Goal: Task Accomplishment & Management: Use online tool/utility

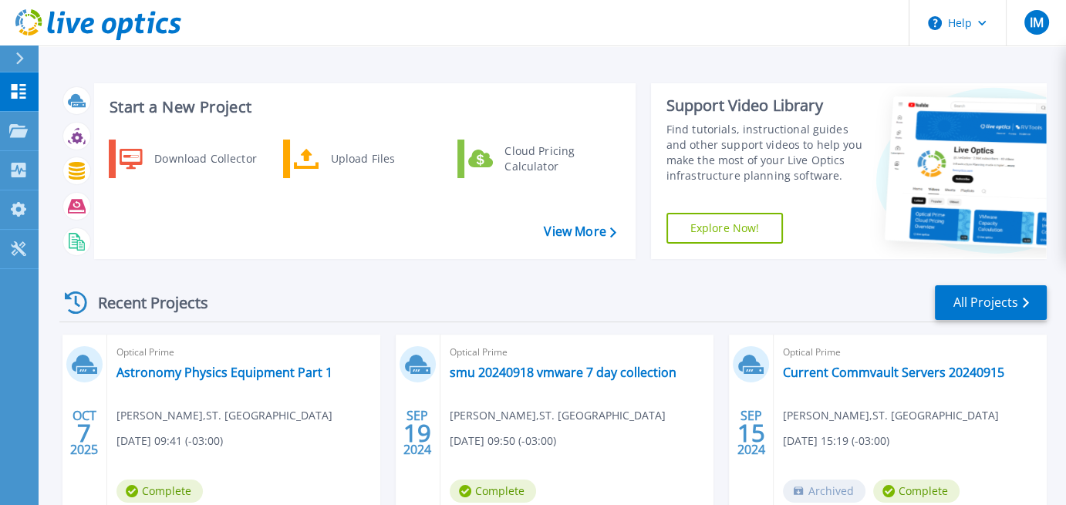
scroll to position [77, 0]
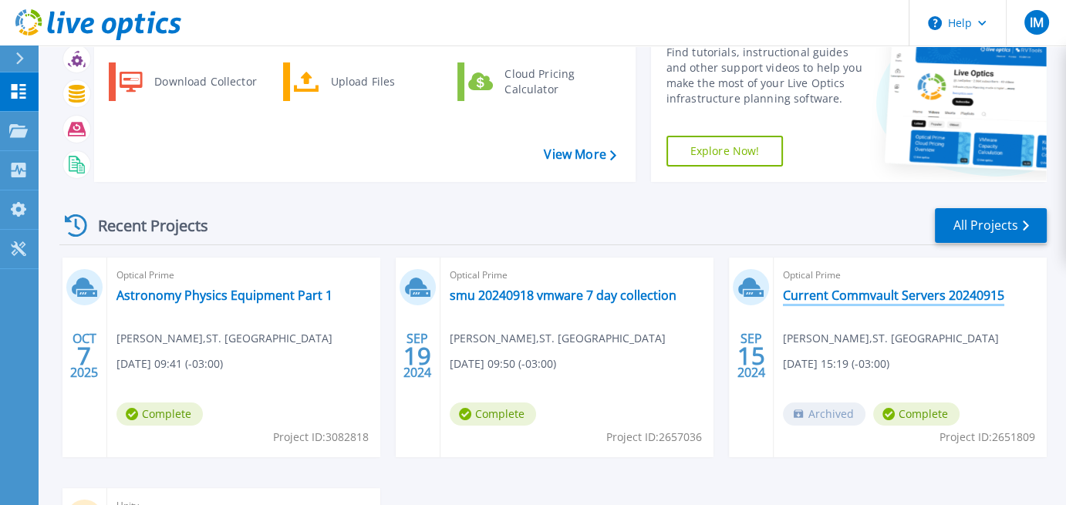
click at [865, 294] on link "Current Commvault Servers 20240915" at bounding box center [893, 295] width 221 height 15
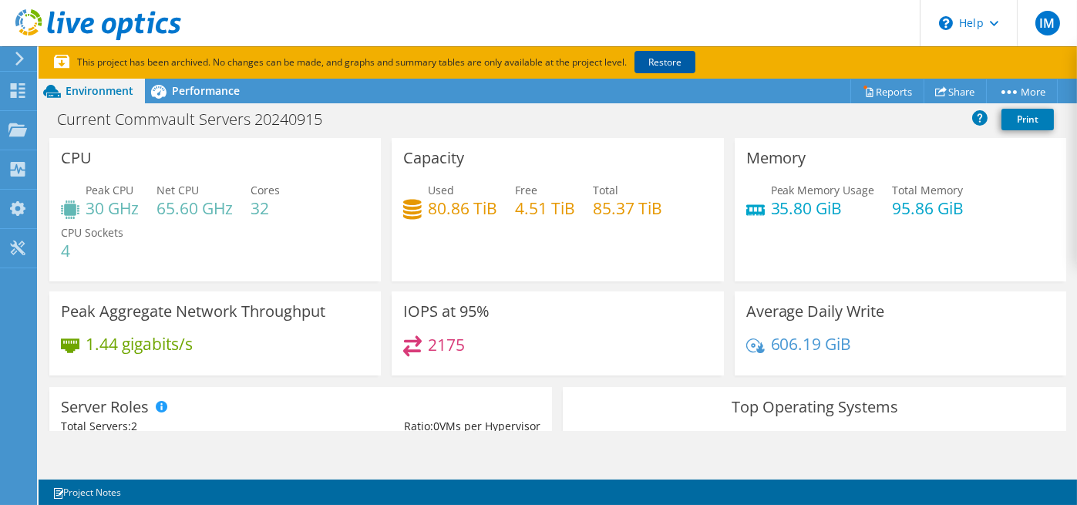
click at [670, 60] on link "Restore" at bounding box center [665, 62] width 61 height 22
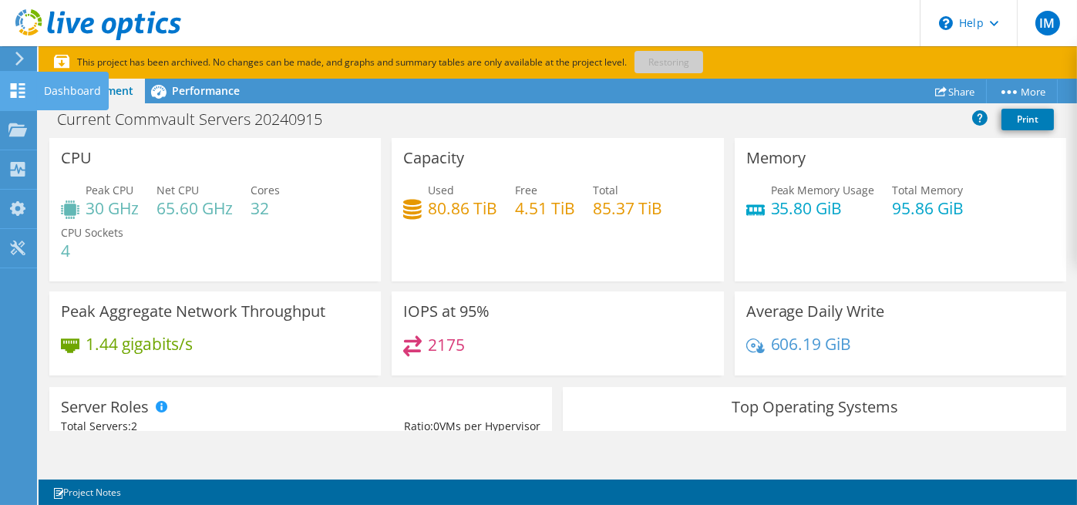
click at [16, 83] on use at bounding box center [18, 90] width 15 height 15
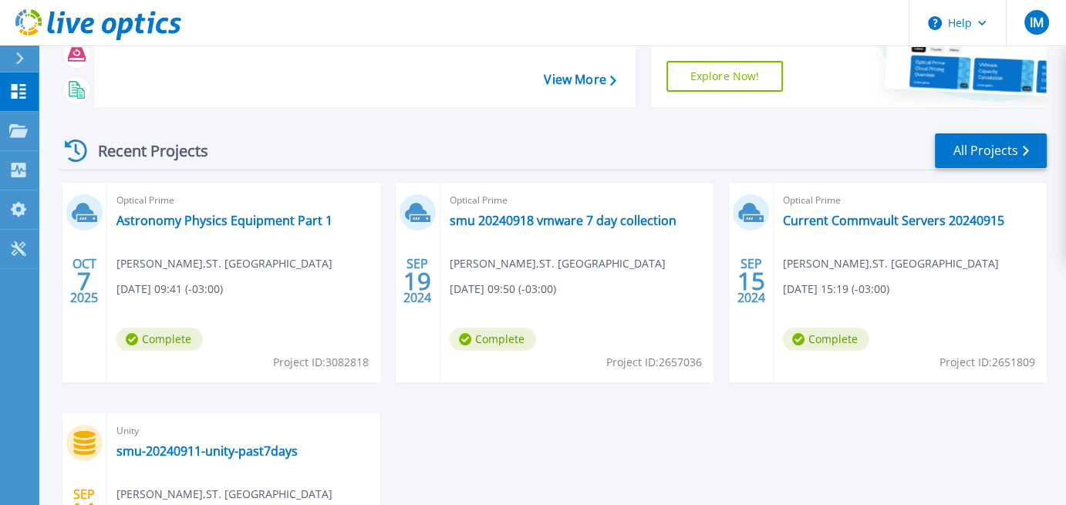
scroll to position [154, 0]
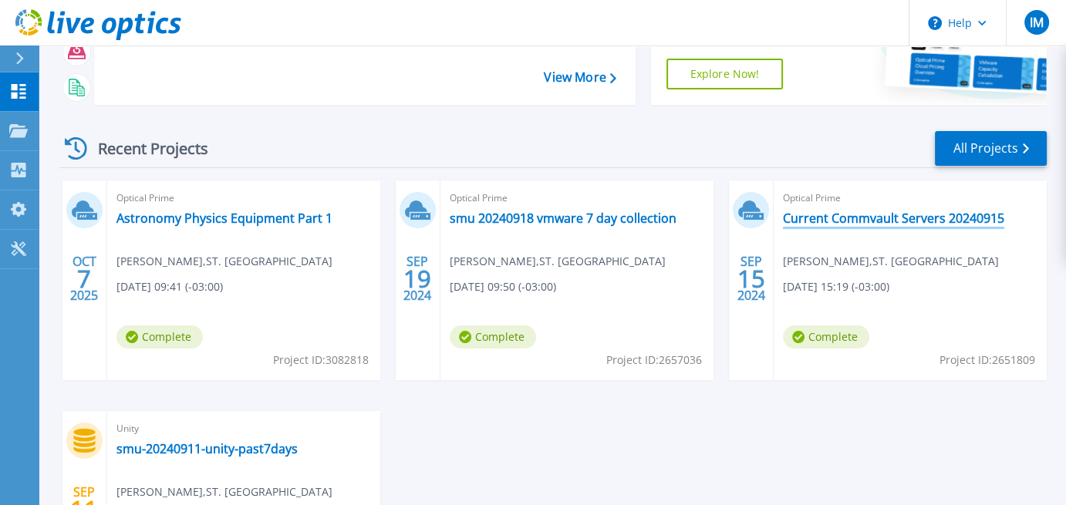
click at [861, 221] on link "Current Commvault Servers 20240915" at bounding box center [893, 218] width 221 height 15
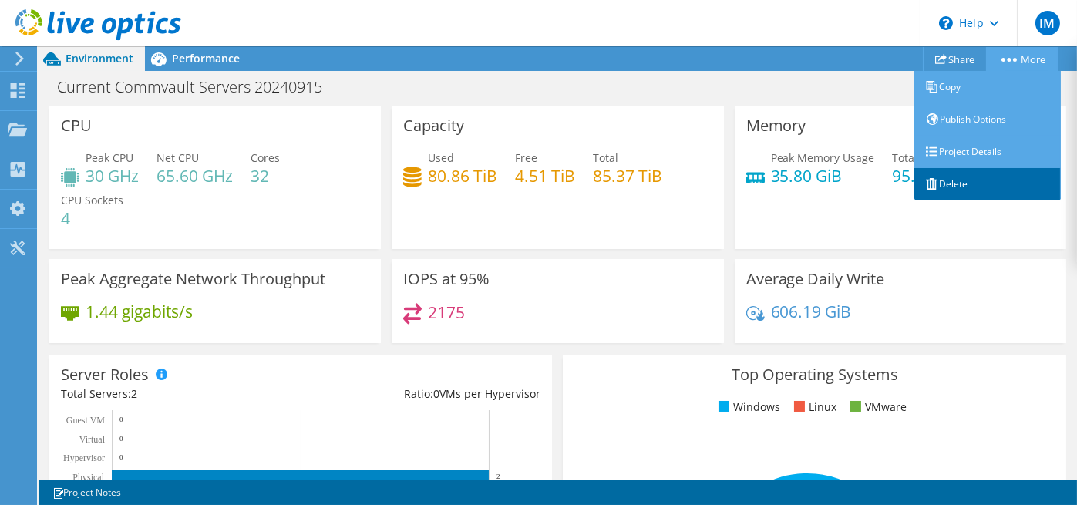
drag, startPoint x: 954, startPoint y: 180, endPoint x: 948, endPoint y: 172, distance: 10.5
click at [955, 181] on link "Delete" at bounding box center [988, 184] width 147 height 32
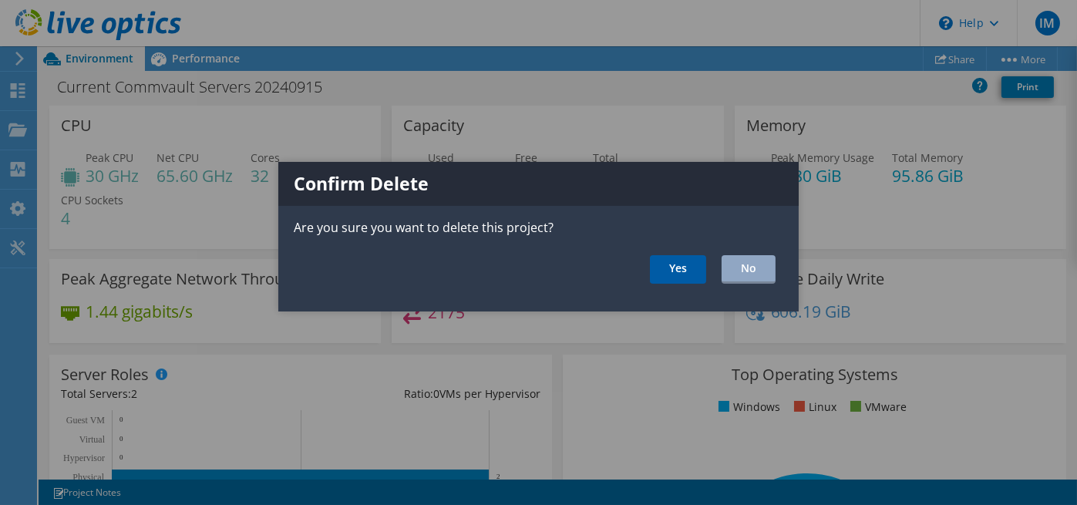
click at [689, 261] on link "Yes" at bounding box center [678, 269] width 56 height 29
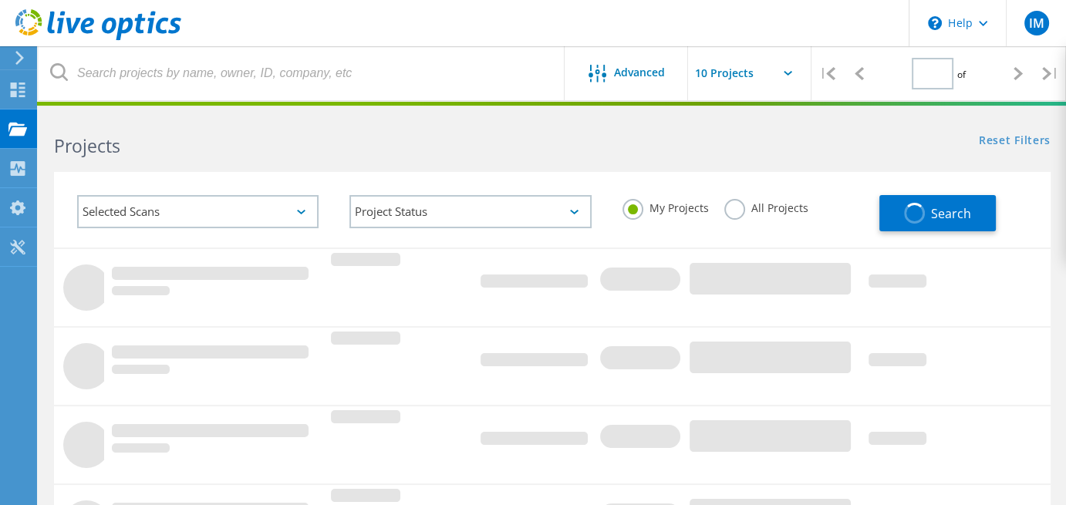
type input "1"
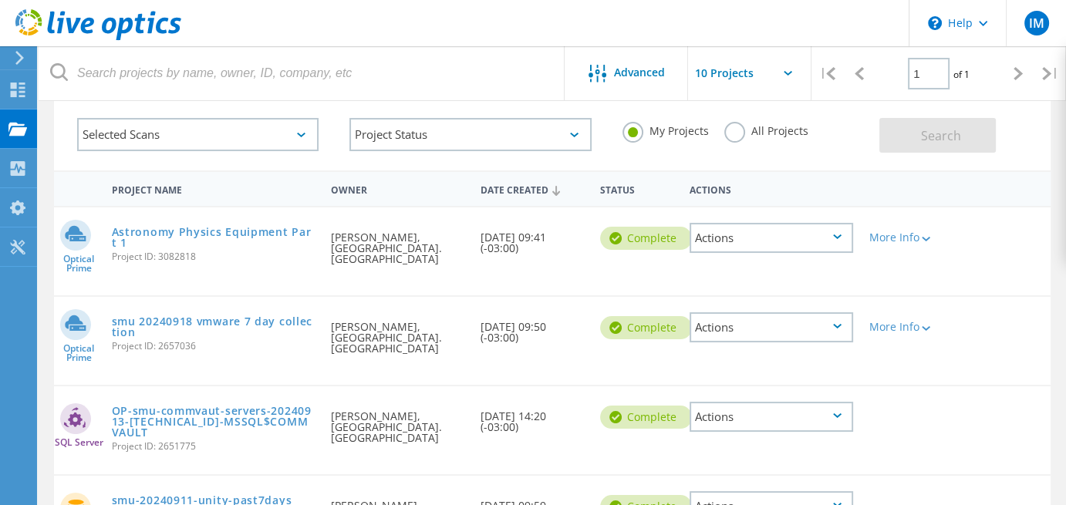
scroll to position [154, 0]
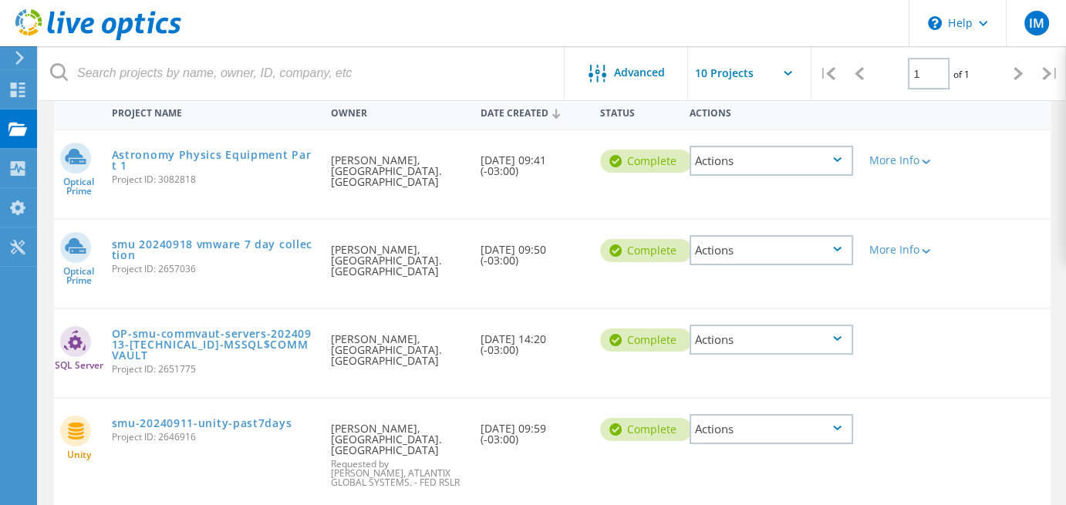
click at [841, 414] on div "Actions" at bounding box center [771, 429] width 164 height 30
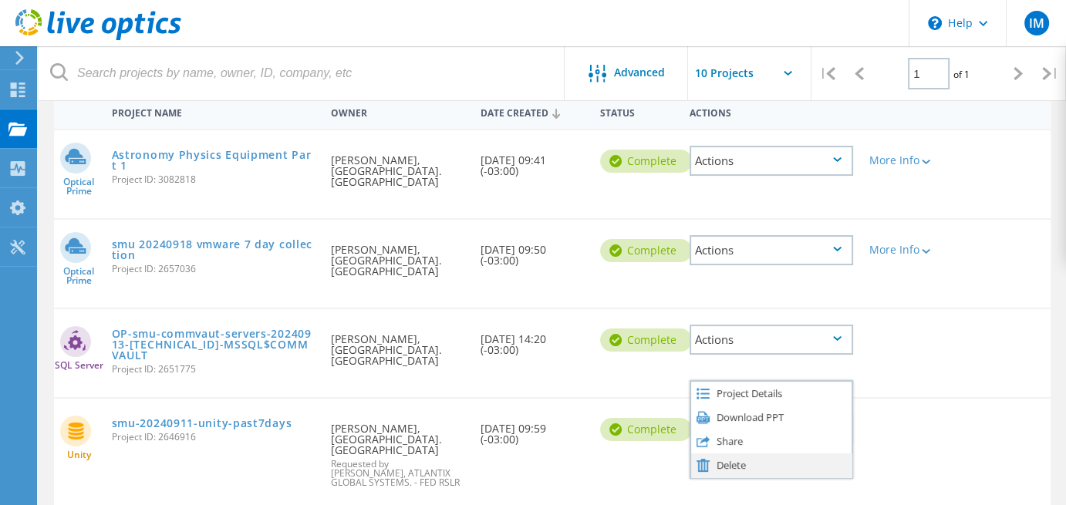
click at [751, 453] on div "Delete" at bounding box center [771, 465] width 161 height 24
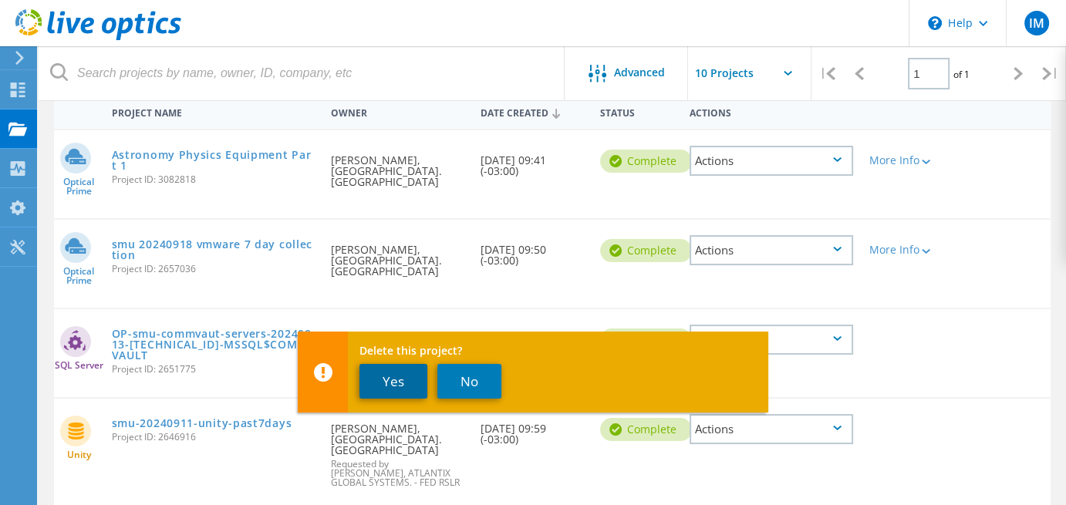
click at [403, 379] on button "Yes" at bounding box center [393, 381] width 68 height 35
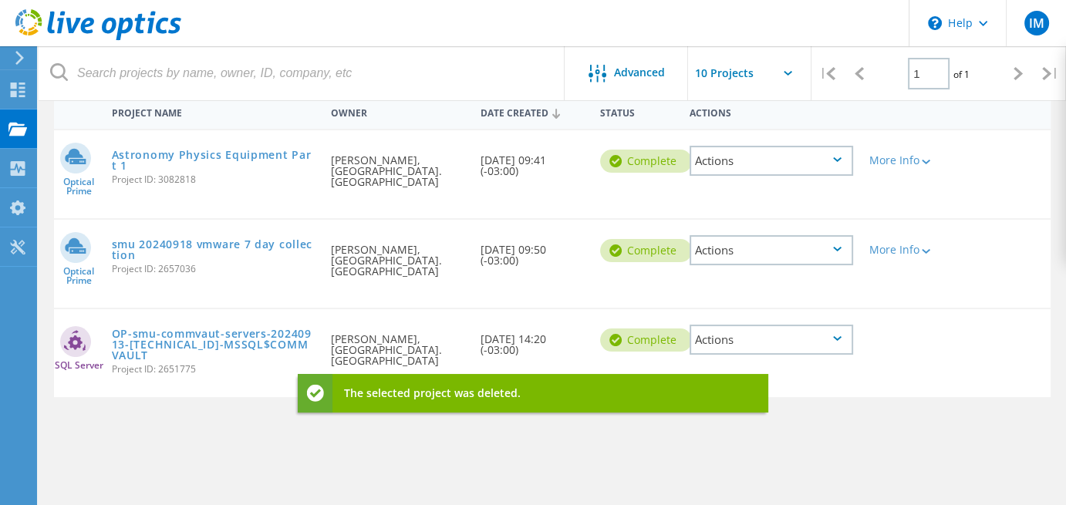
click at [837, 325] on div "Actions" at bounding box center [771, 340] width 164 height 30
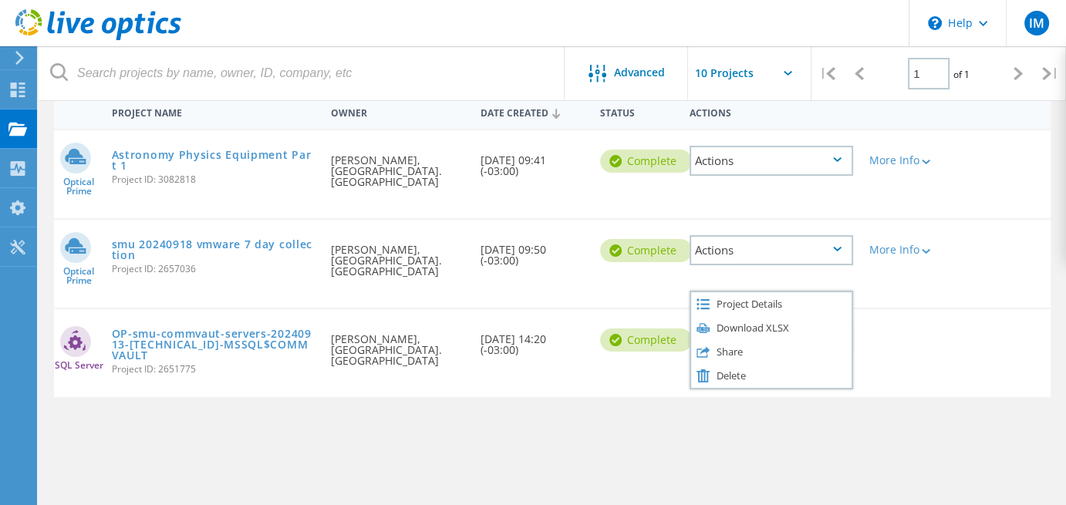
click at [722, 346] on div "Delete this project? Yes No" at bounding box center [533, 383] width 470 height 81
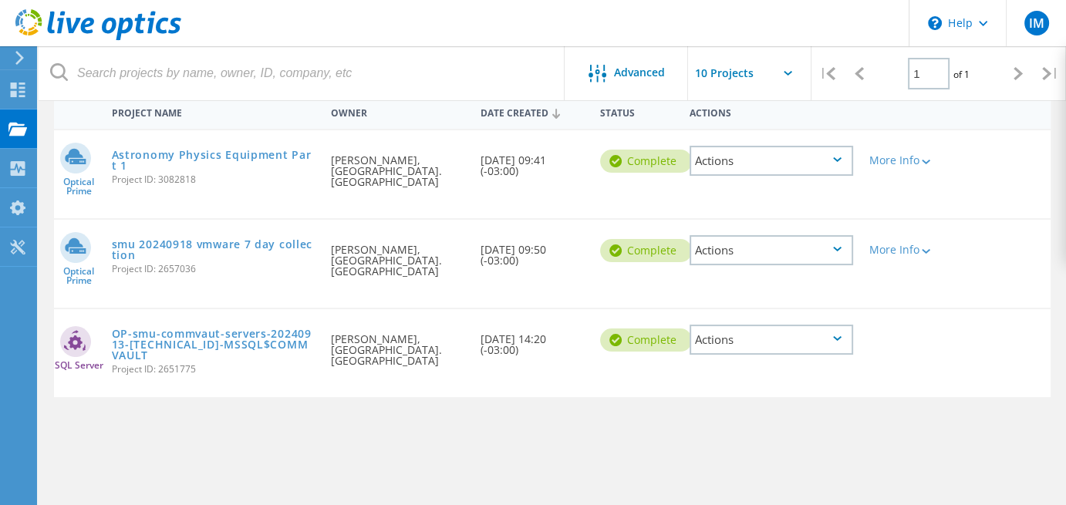
click at [837, 336] on icon at bounding box center [837, 338] width 8 height 5
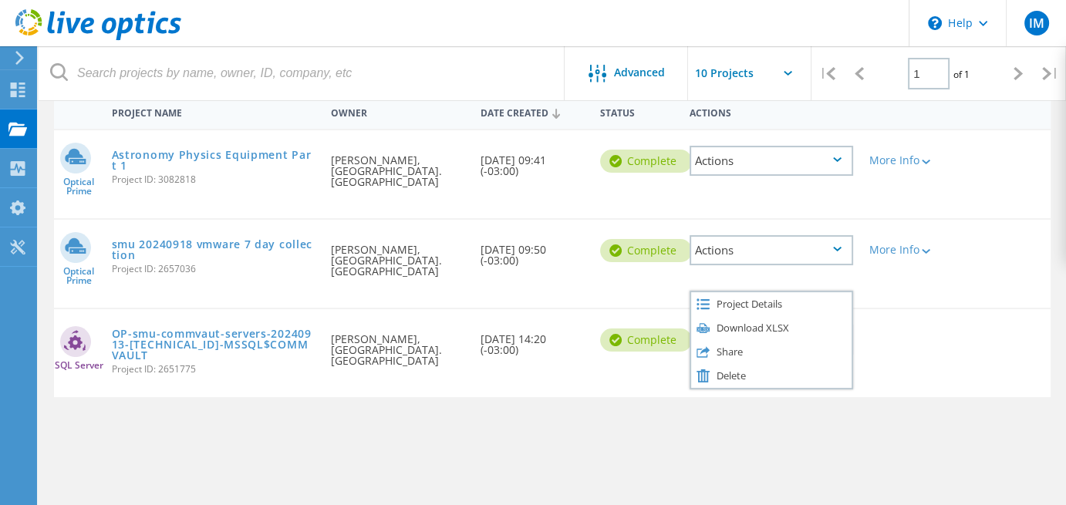
click at [726, 352] on div "Delete this project? Yes No" at bounding box center [533, 383] width 470 height 81
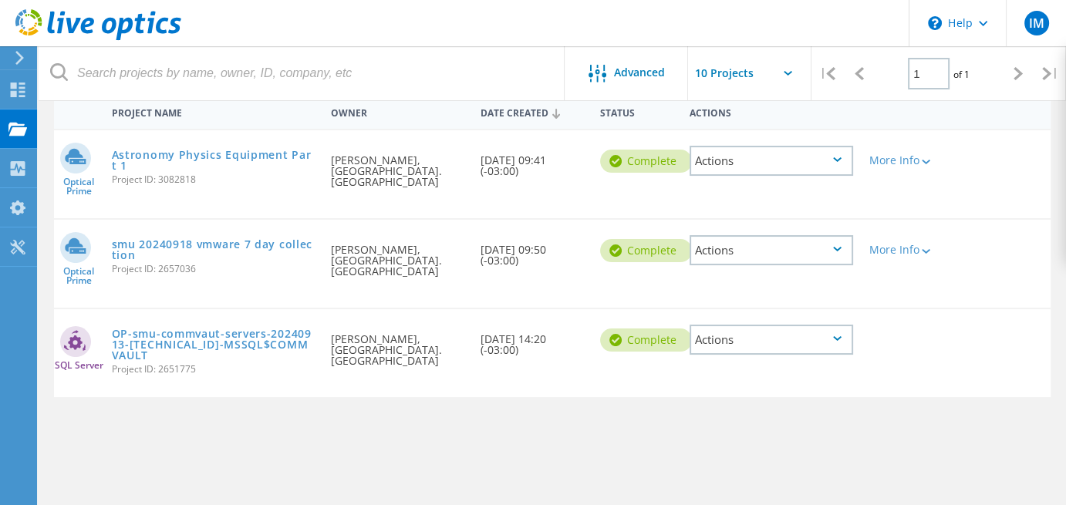
click at [713, 325] on div "Actions" at bounding box center [771, 340] width 164 height 30
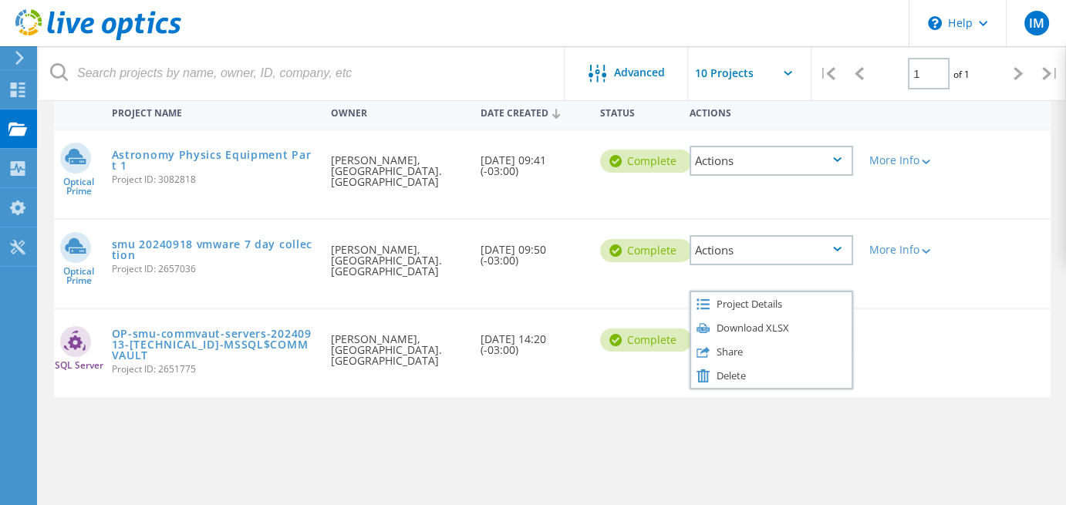
click at [715, 350] on div "Delete this project? Yes No" at bounding box center [533, 383] width 470 height 81
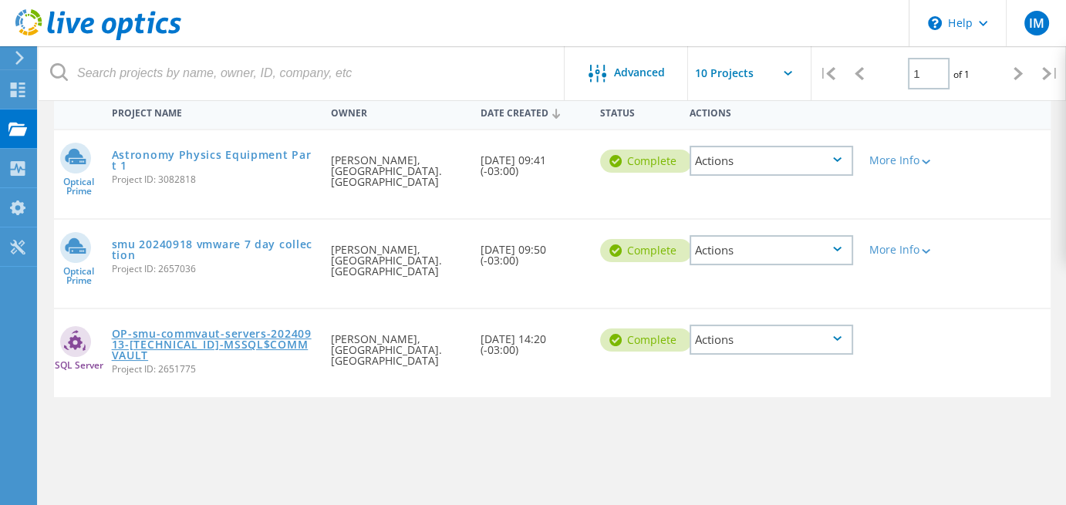
click at [195, 329] on link "OP-smu-commvaut-servers-20240913-140.184.120.52-MSSQL$COMMVAULT" at bounding box center [214, 345] width 204 height 32
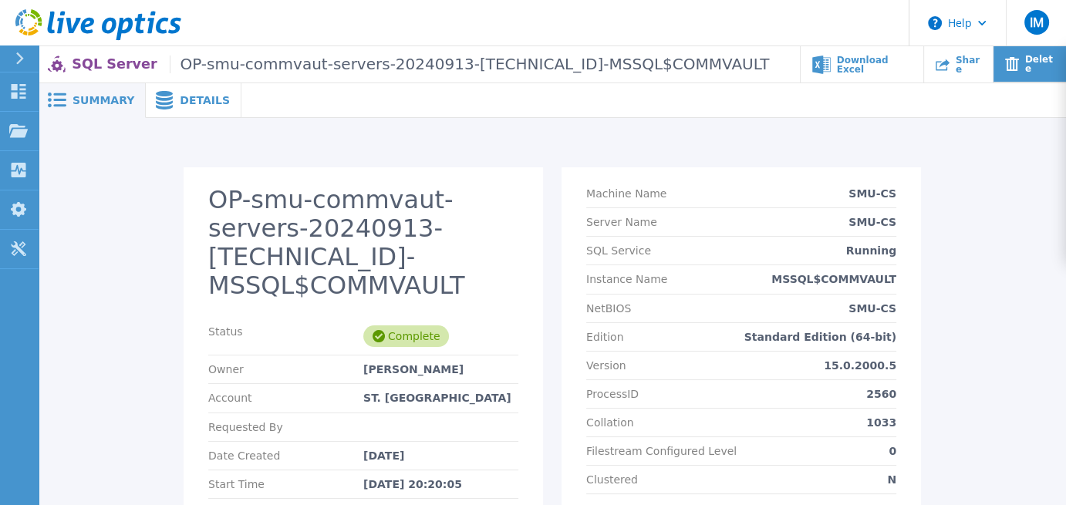
click at [1041, 65] on span "Delete" at bounding box center [1040, 64] width 31 height 19
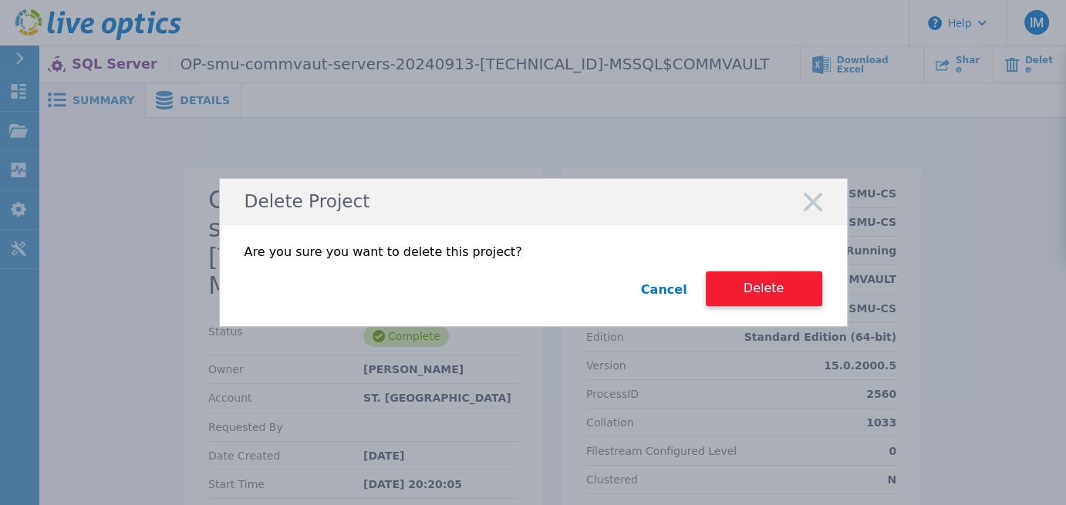
click at [758, 281] on button "Delete" at bounding box center [764, 288] width 116 height 35
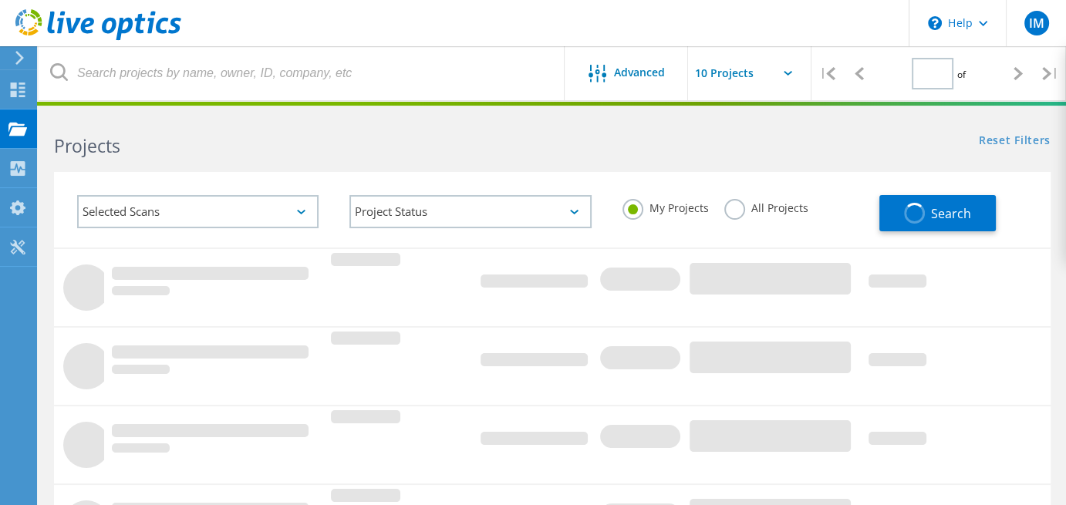
type input "1"
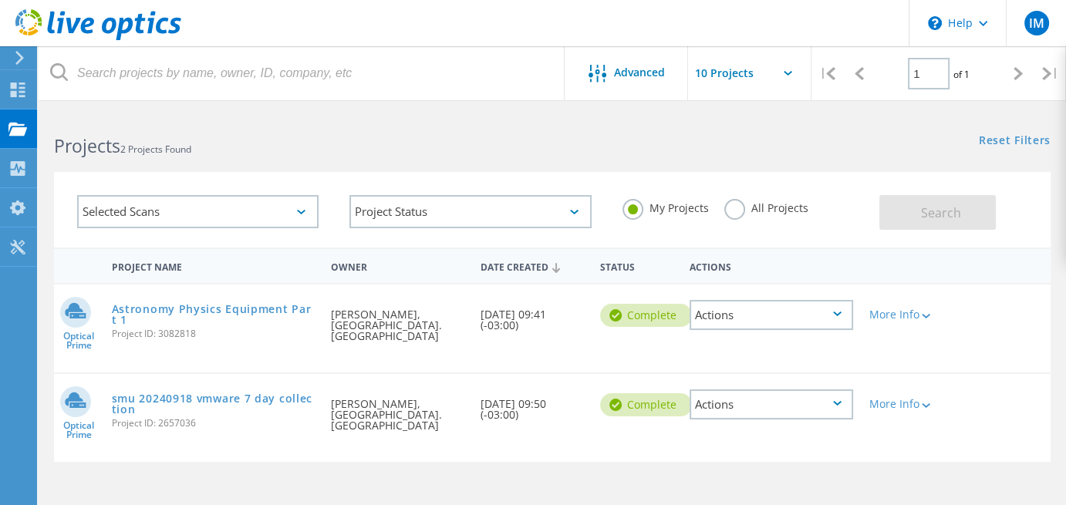
click at [834, 389] on div "Actions" at bounding box center [771, 404] width 164 height 30
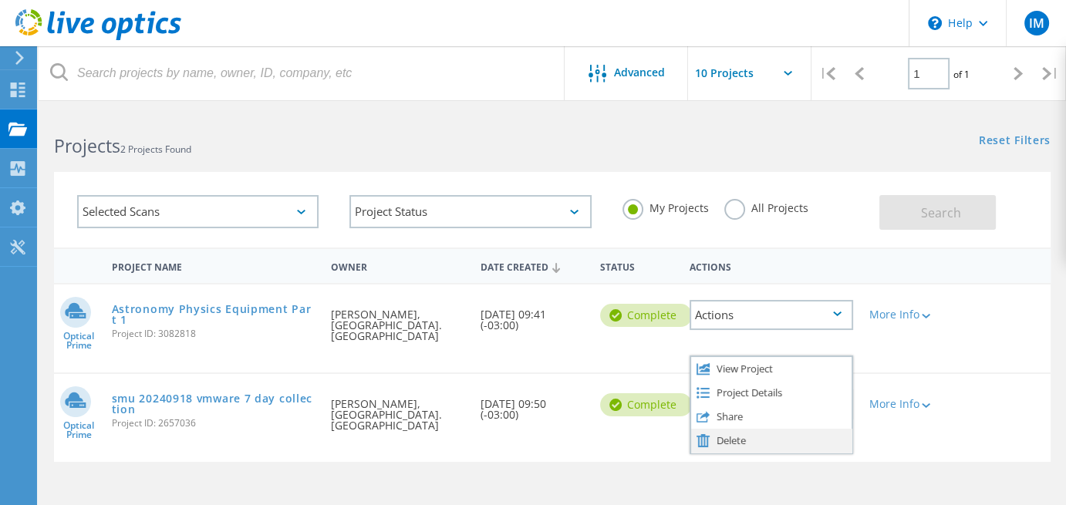
click at [740, 429] on div "Delete" at bounding box center [771, 441] width 161 height 24
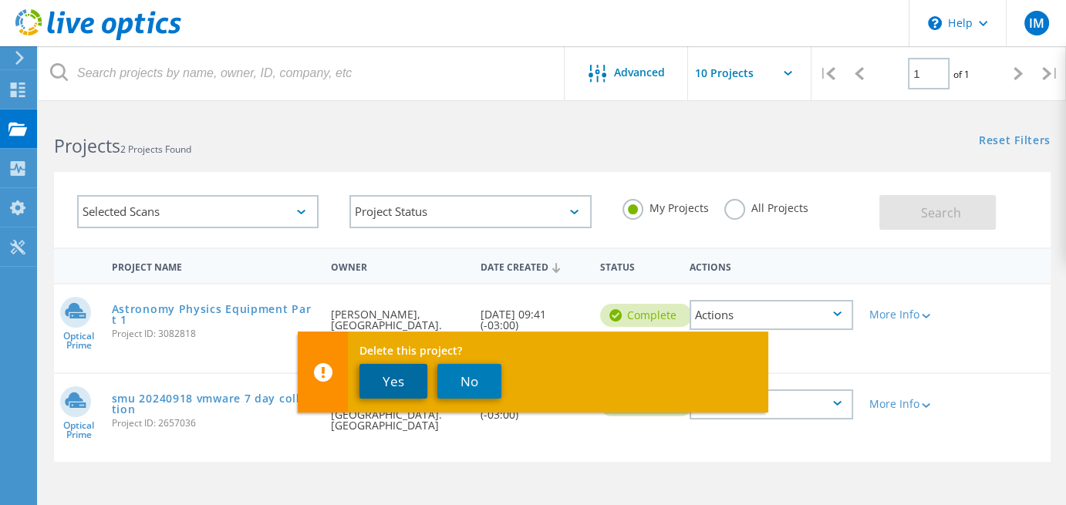
click at [397, 379] on button "Yes" at bounding box center [393, 381] width 68 height 35
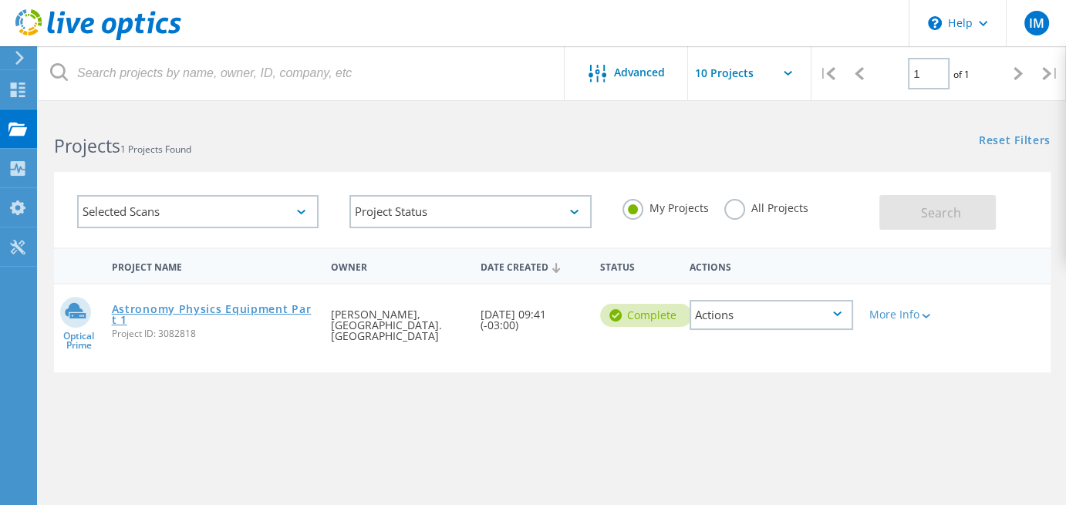
click at [217, 308] on link "Astronomy Physics Equipment Part 1" at bounding box center [214, 315] width 204 height 22
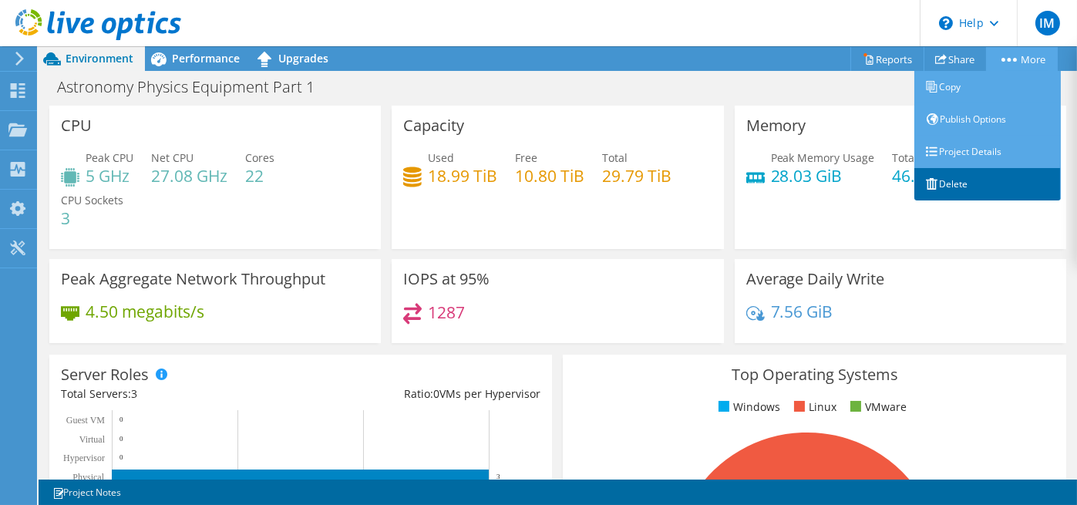
click at [946, 181] on link "Delete" at bounding box center [988, 184] width 147 height 32
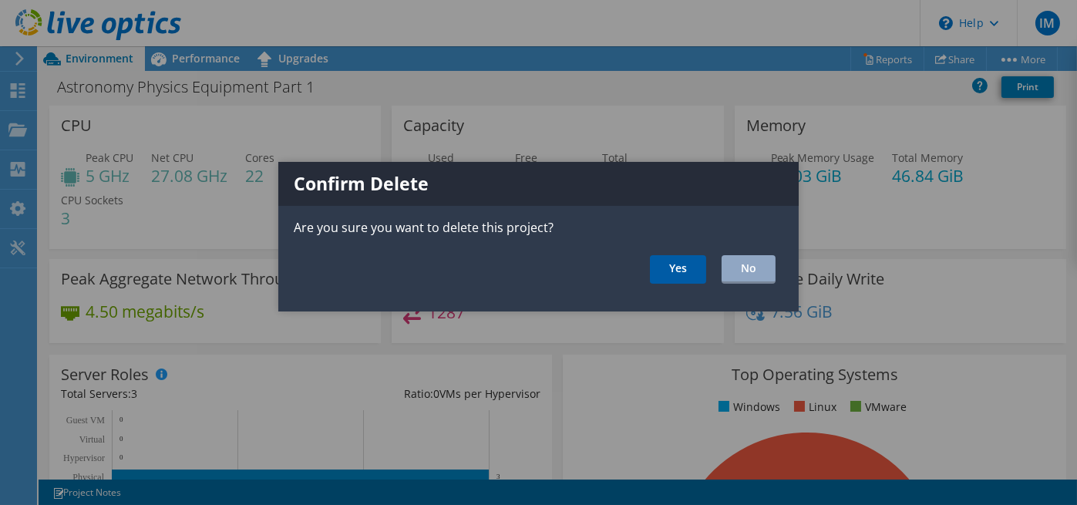
click at [673, 266] on link "Yes" at bounding box center [678, 269] width 56 height 29
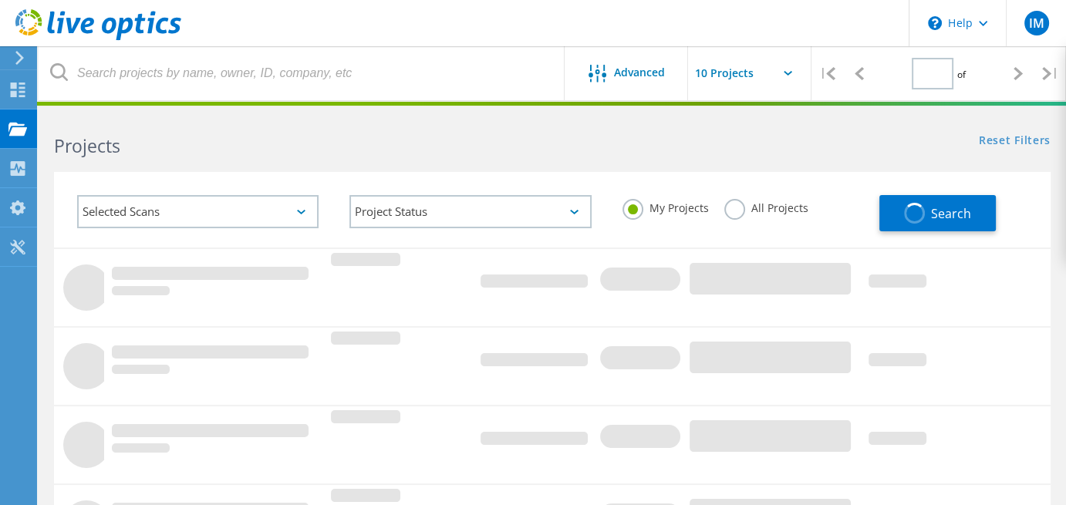
type input "1"
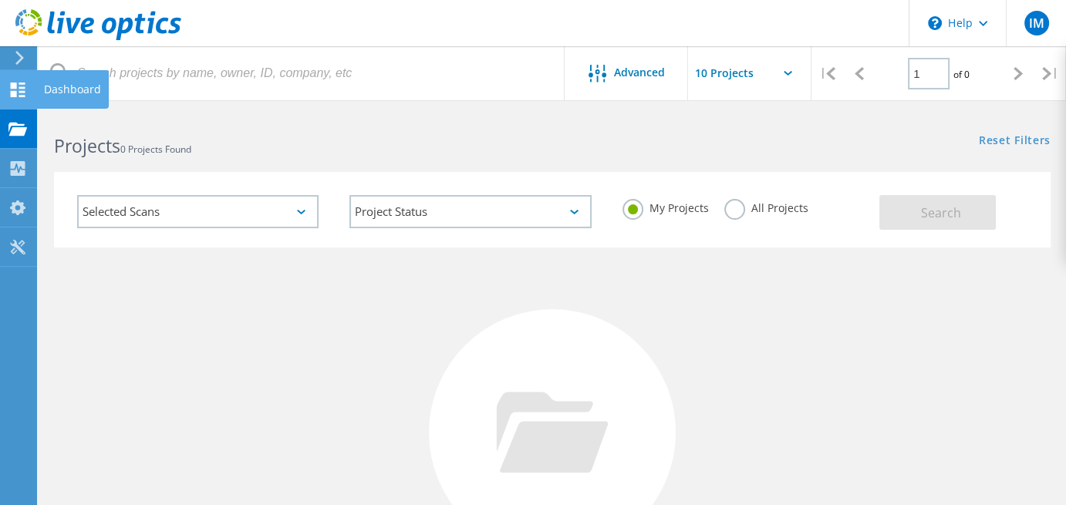
click at [12, 86] on use at bounding box center [18, 90] width 15 height 15
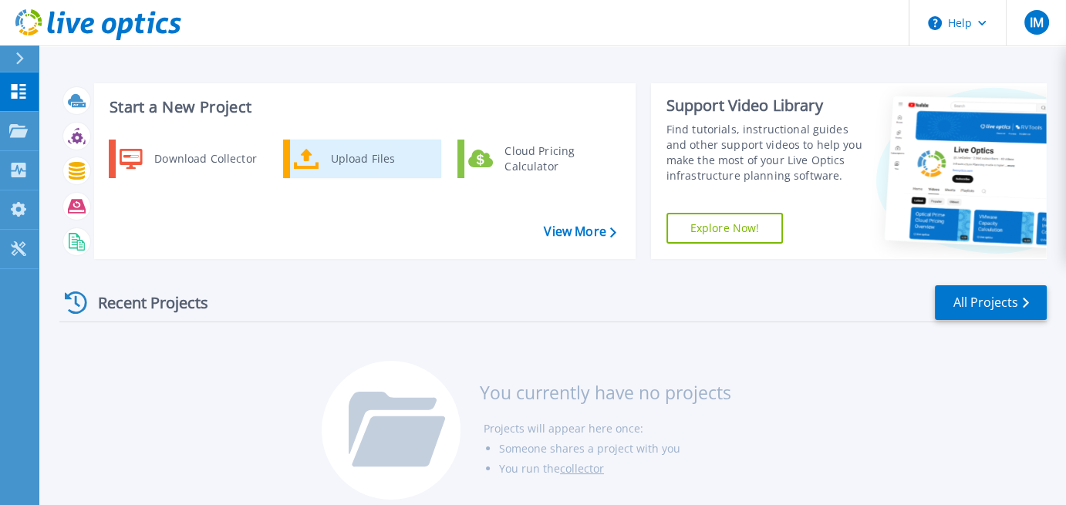
click at [347, 157] on div "Upload Files" at bounding box center [380, 158] width 114 height 31
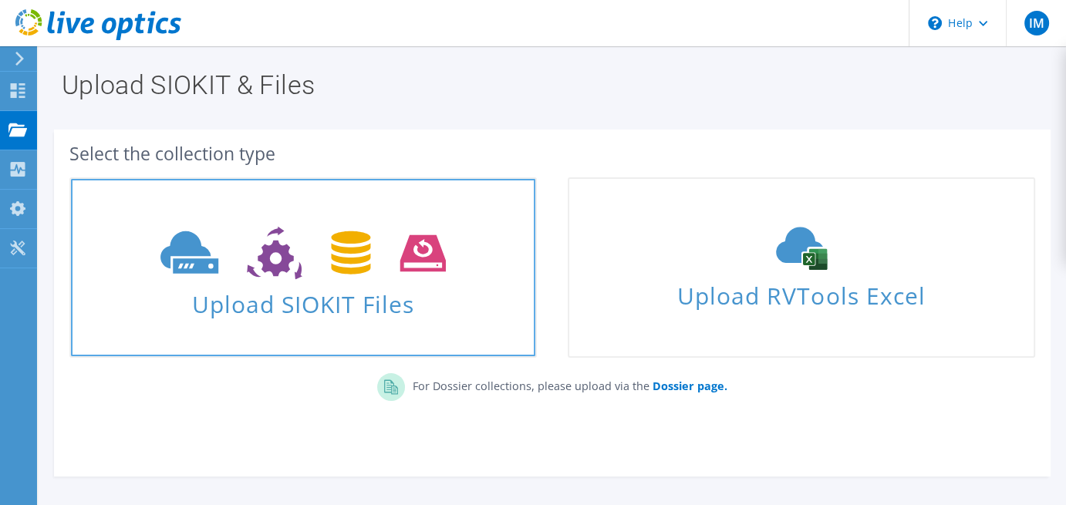
click at [302, 306] on span "Upload SIOKIT Files" at bounding box center [303, 299] width 464 height 33
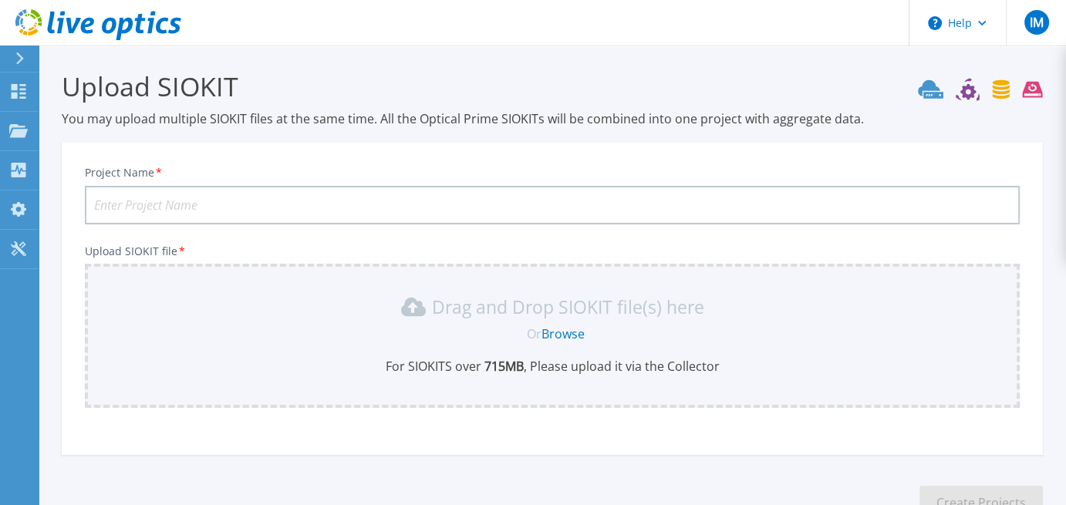
click at [220, 200] on input "Project Name *" at bounding box center [552, 205] width 935 height 39
type input "Astronomy Physics Part 1"
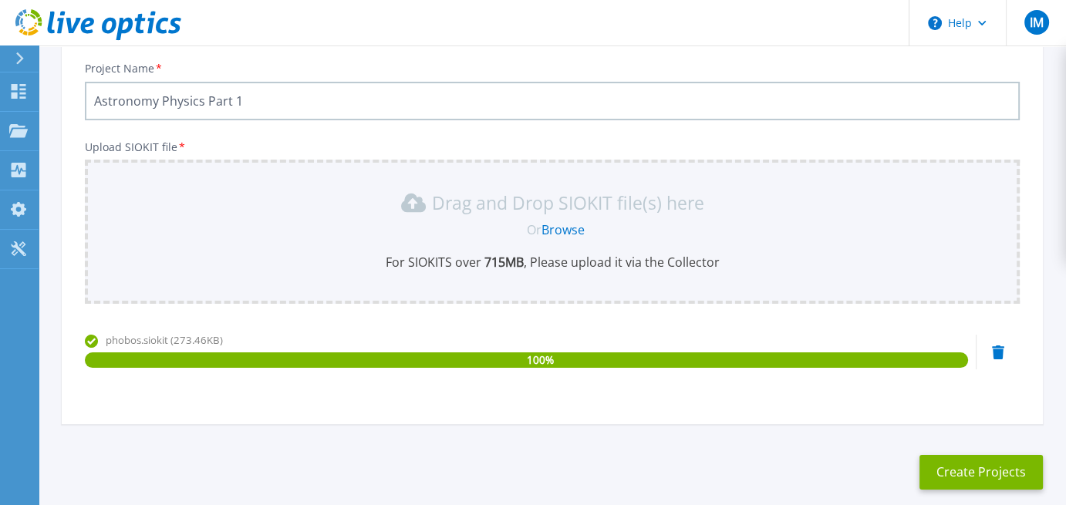
scroll to position [180, 0]
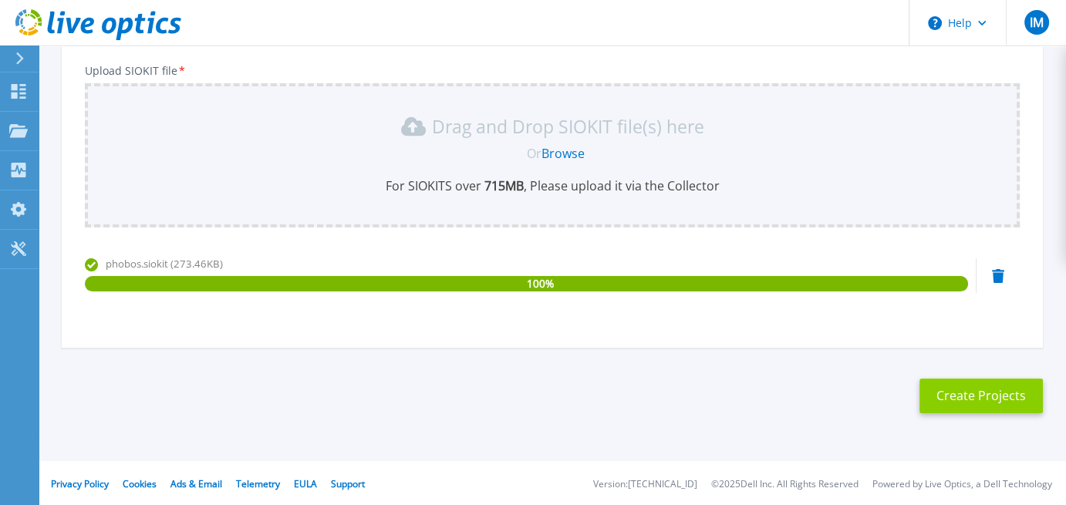
click at [987, 390] on button "Create Projects" at bounding box center [980, 396] width 123 height 35
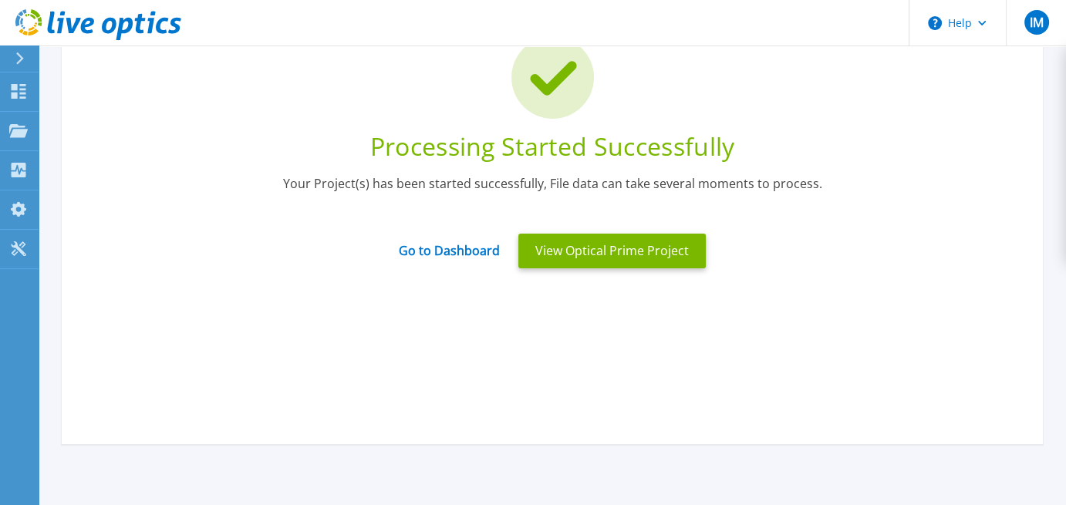
scroll to position [104, 0]
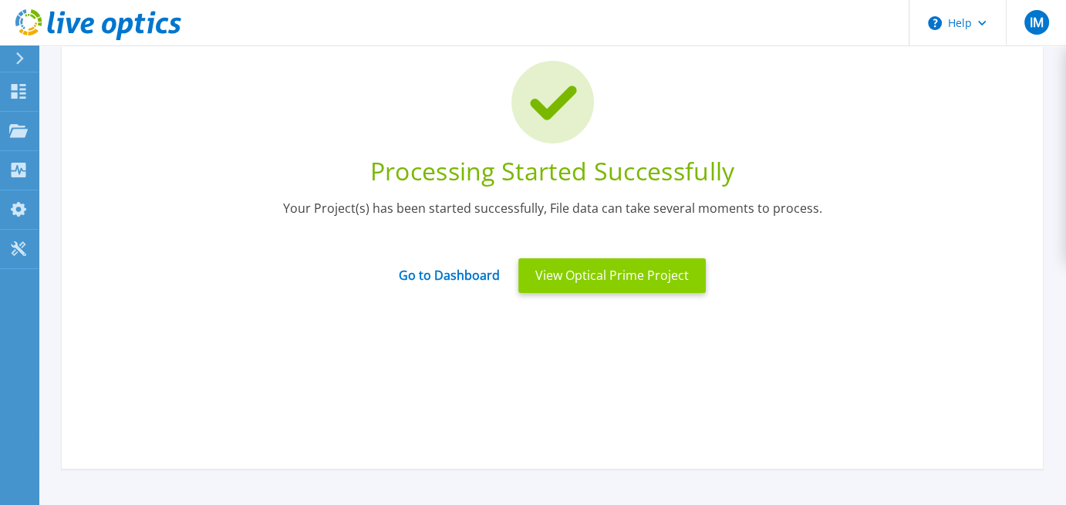
click at [605, 273] on button "View Optical Prime Project" at bounding box center [611, 275] width 187 height 35
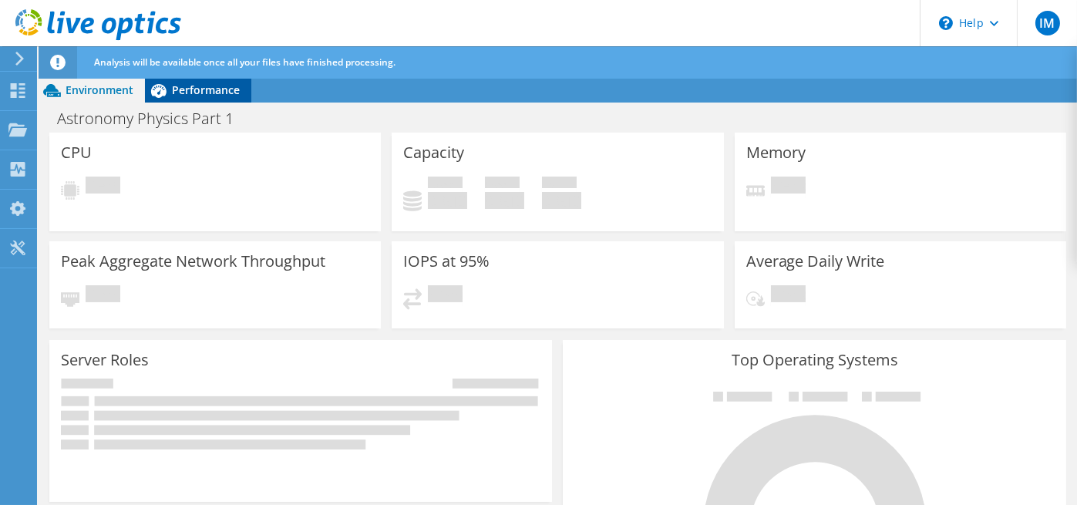
click at [205, 89] on span "Performance" at bounding box center [206, 90] width 68 height 15
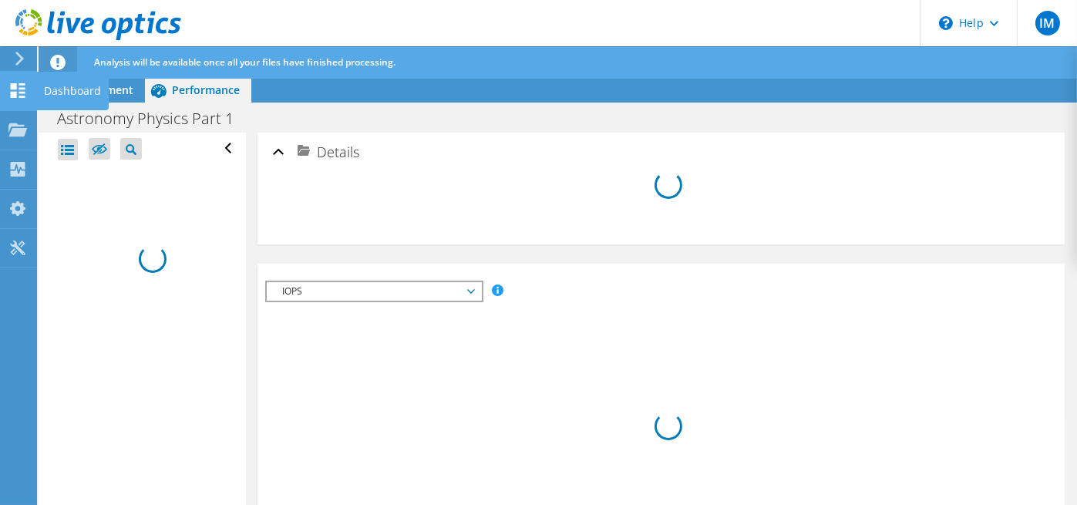
click at [10, 83] on icon at bounding box center [17, 90] width 19 height 15
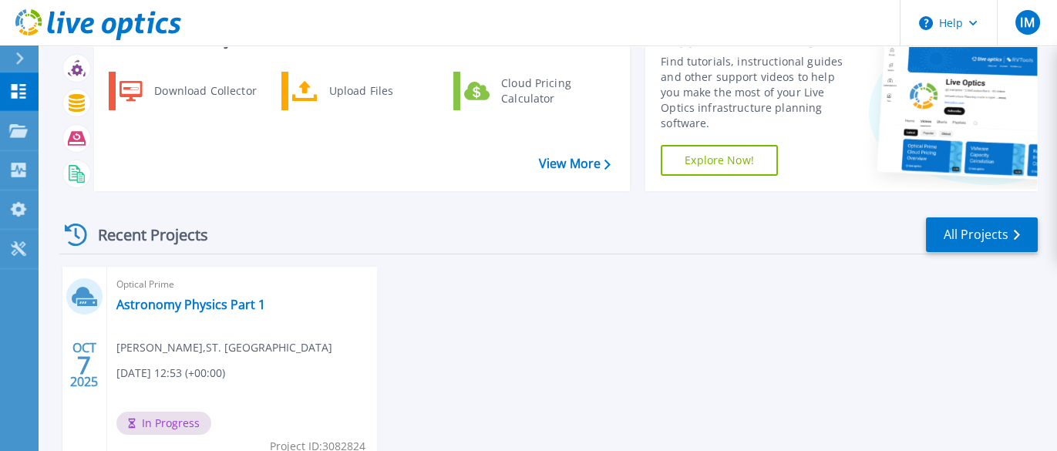
scroll to position [154, 0]
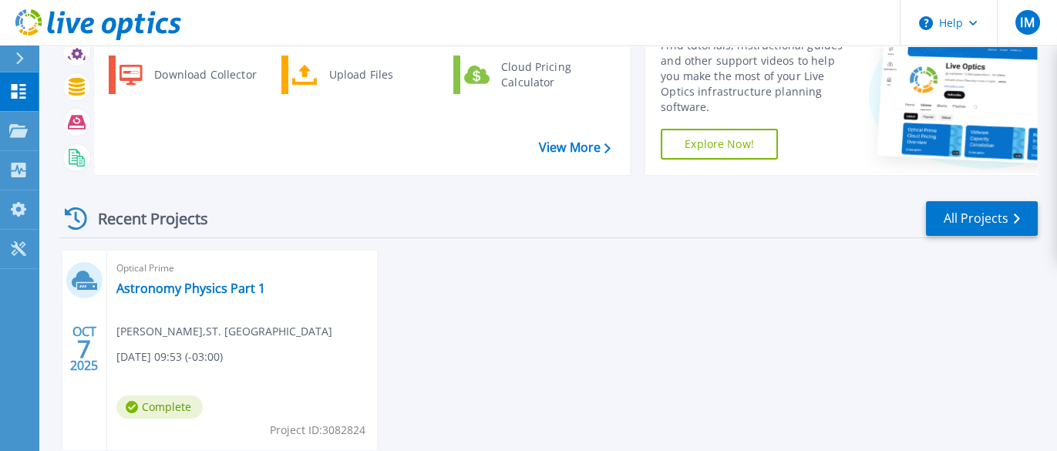
scroll to position [173, 0]
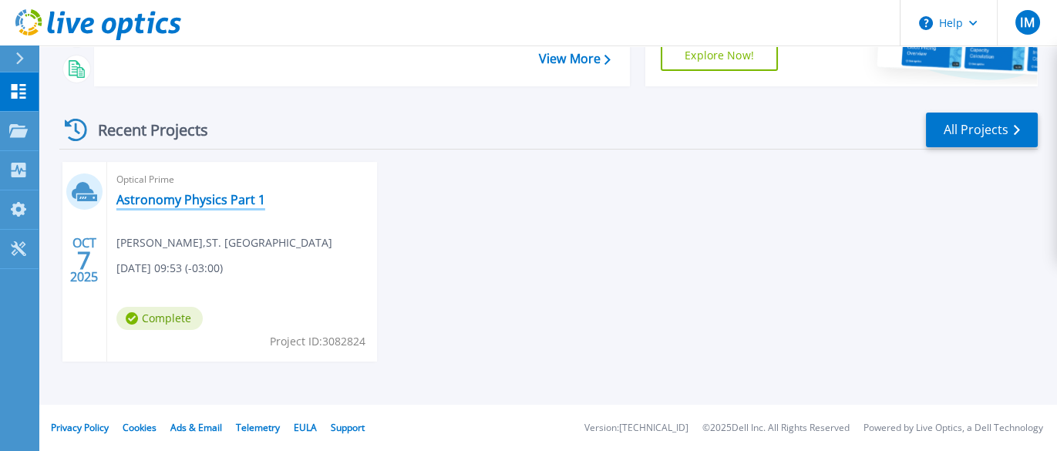
click at [197, 202] on link "Astronomy Physics Part 1" at bounding box center [190, 199] width 149 height 15
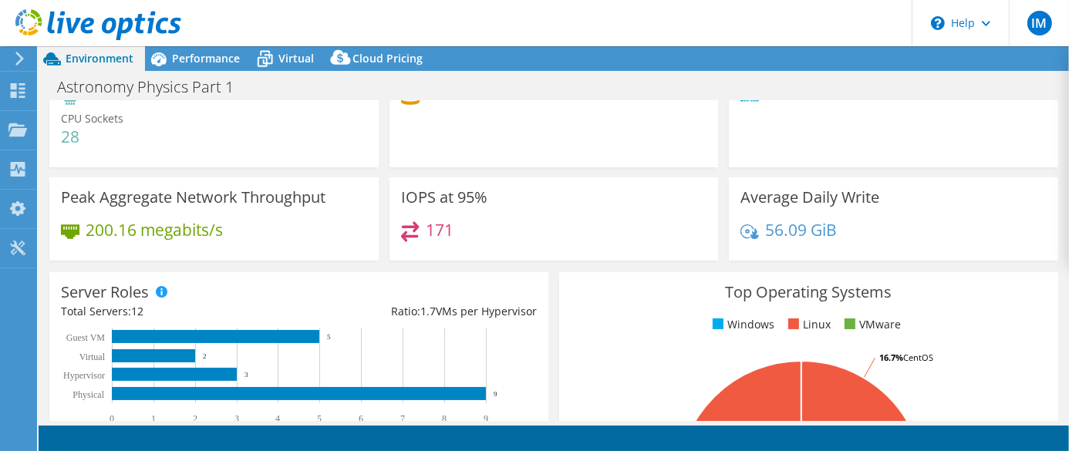
select select "USD"
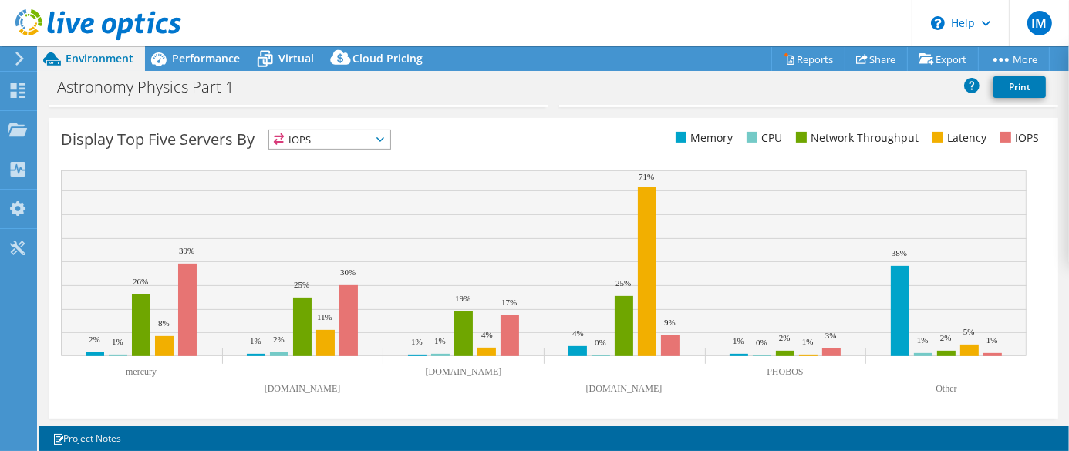
scroll to position [619, 0]
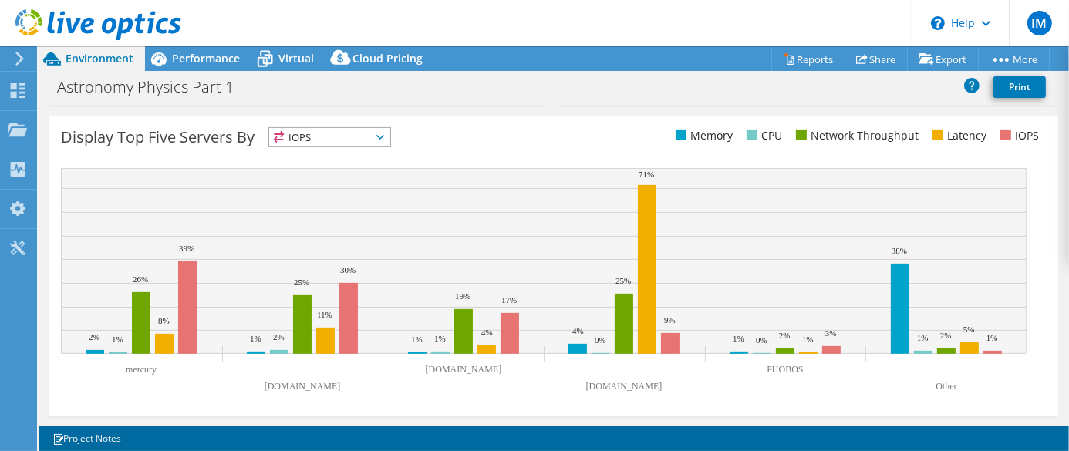
click at [383, 131] on span "IOPS" at bounding box center [329, 137] width 121 height 19
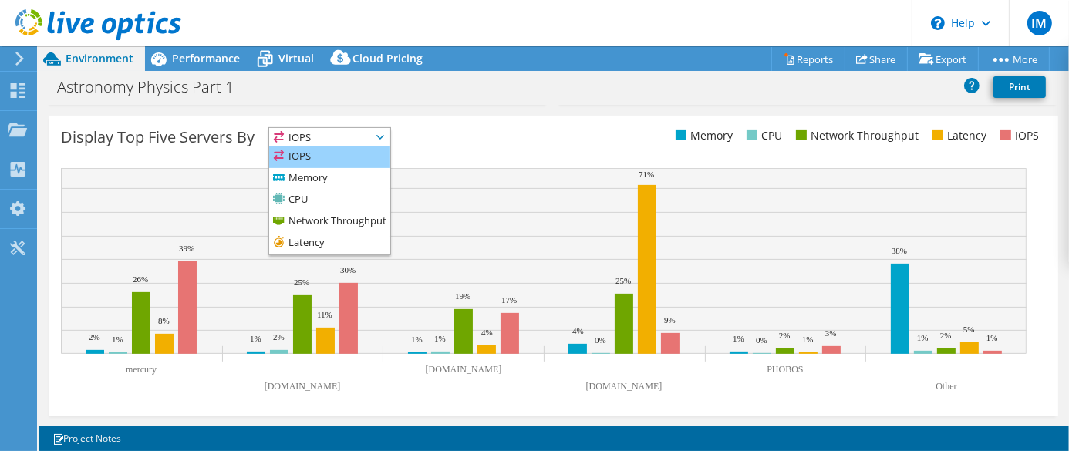
click at [346, 153] on li "IOPS" at bounding box center [329, 158] width 121 height 22
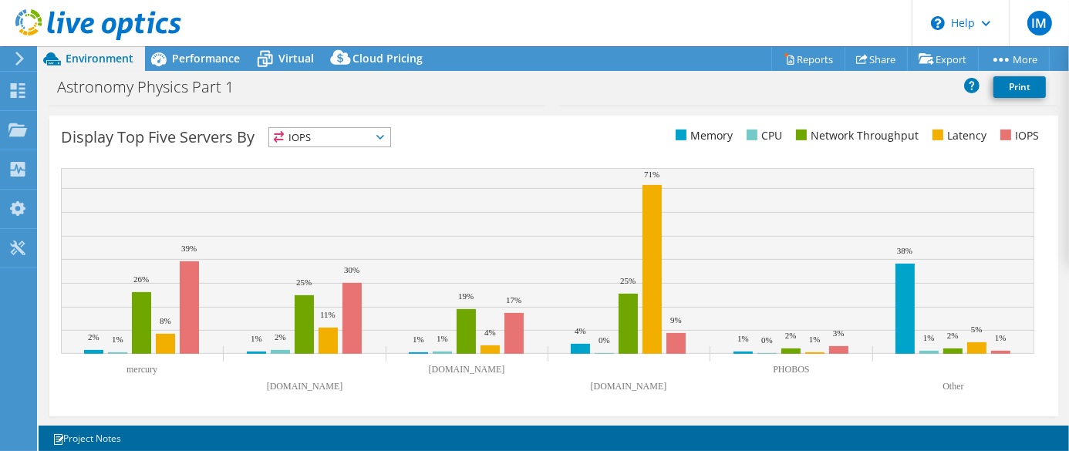
click at [384, 137] on icon at bounding box center [380, 137] width 8 height 5
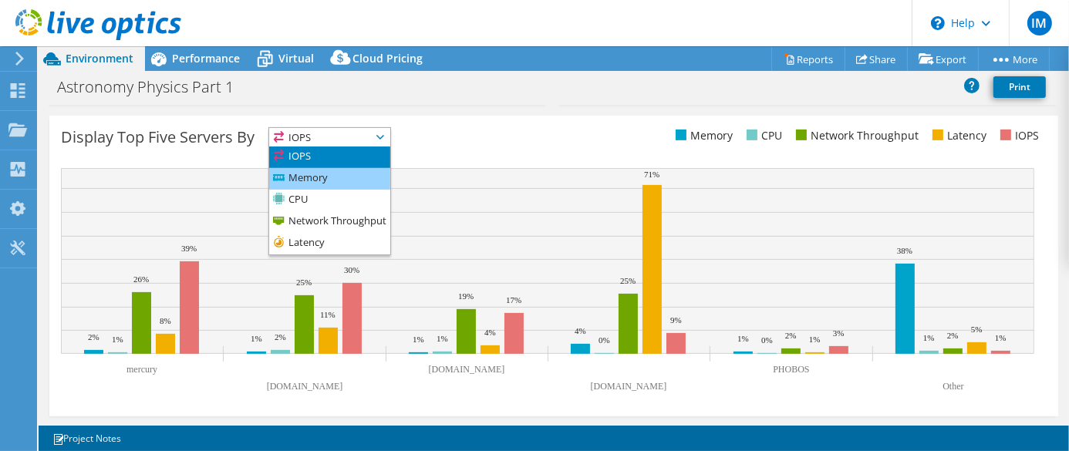
click at [342, 171] on li "Memory" at bounding box center [329, 179] width 121 height 22
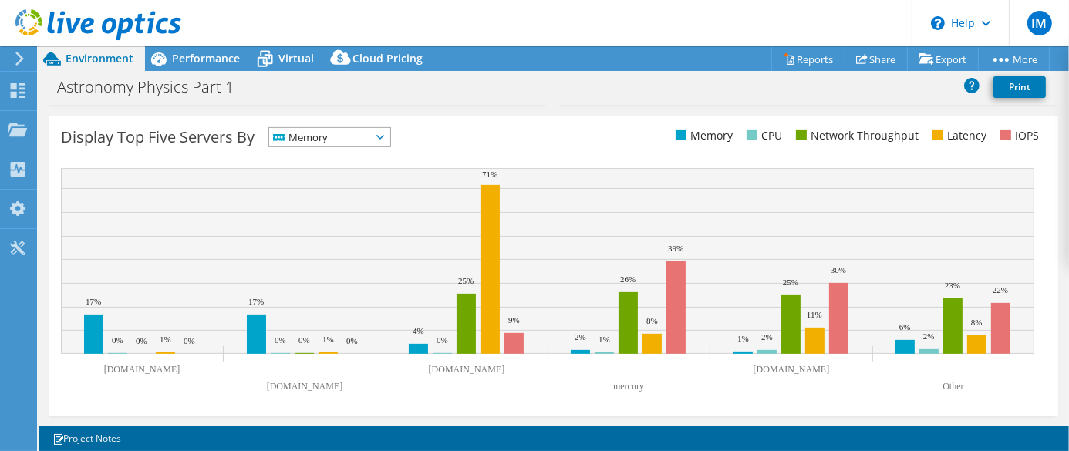
click at [384, 135] on icon at bounding box center [380, 137] width 8 height 5
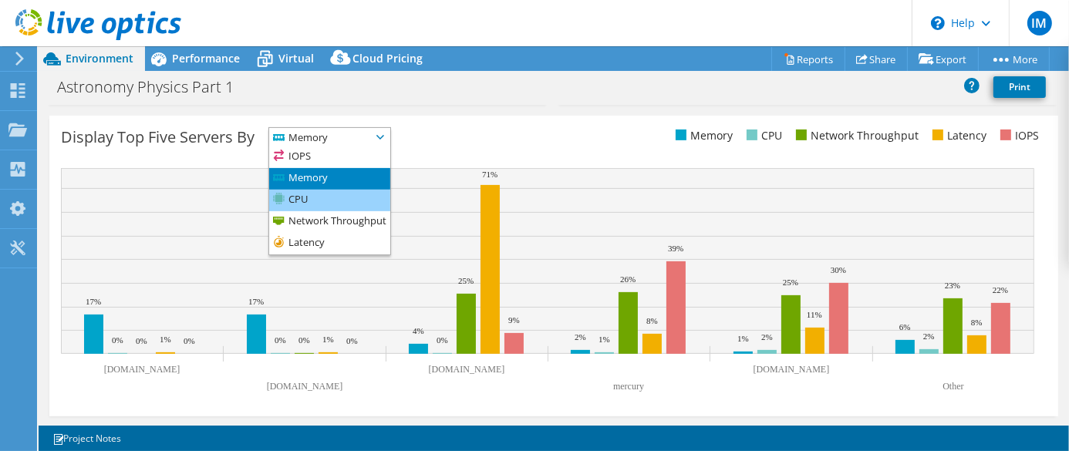
click at [349, 195] on li "CPU" at bounding box center [329, 201] width 121 height 22
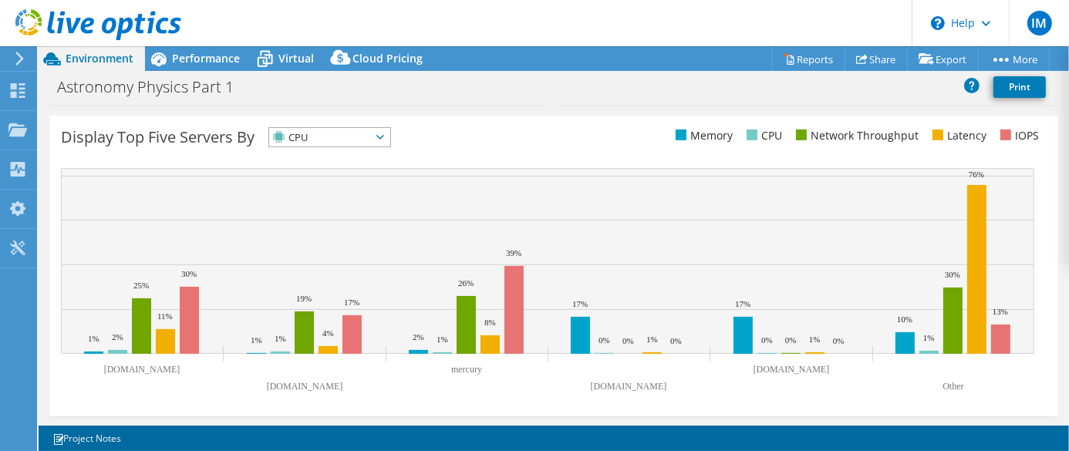
click at [384, 135] on icon at bounding box center [380, 137] width 8 height 5
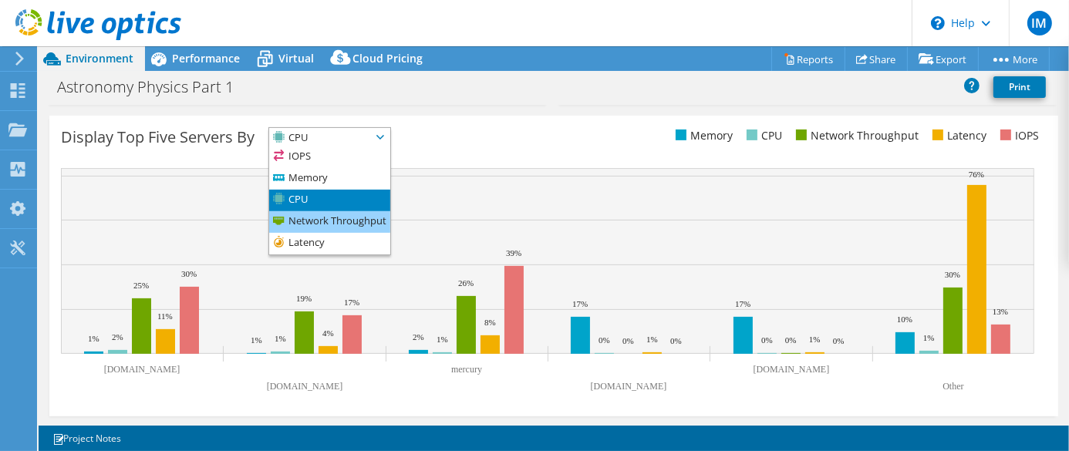
click at [368, 218] on li "Network Throughput" at bounding box center [329, 222] width 121 height 22
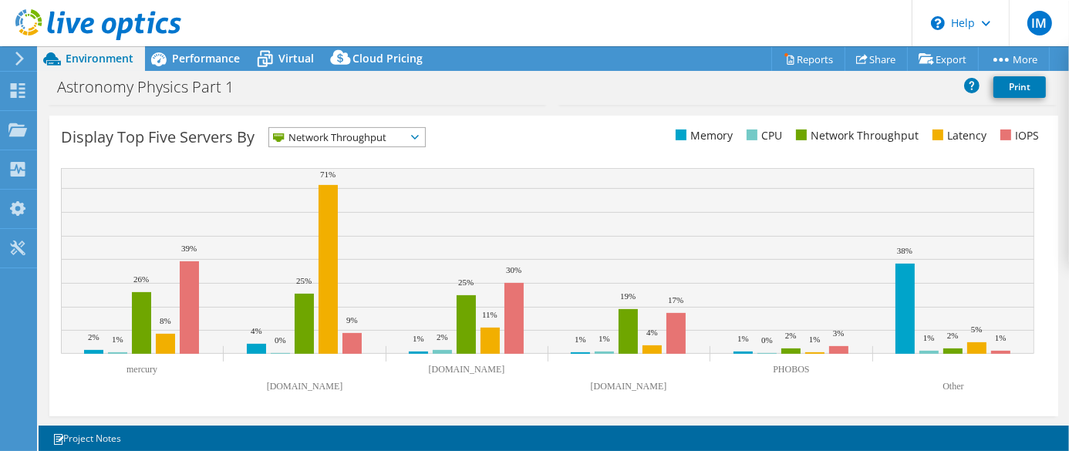
click at [419, 136] on icon at bounding box center [415, 137] width 8 height 5
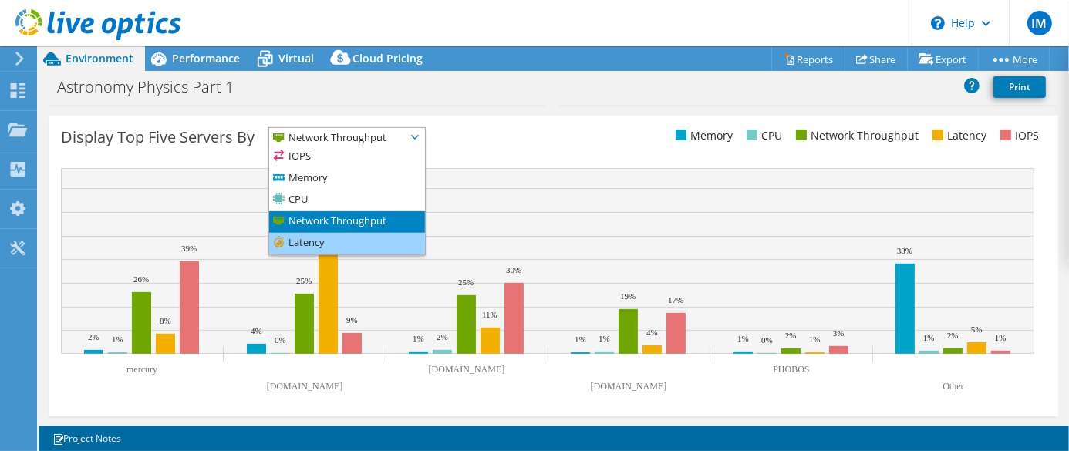
click at [346, 237] on li "Latency" at bounding box center [347, 244] width 156 height 22
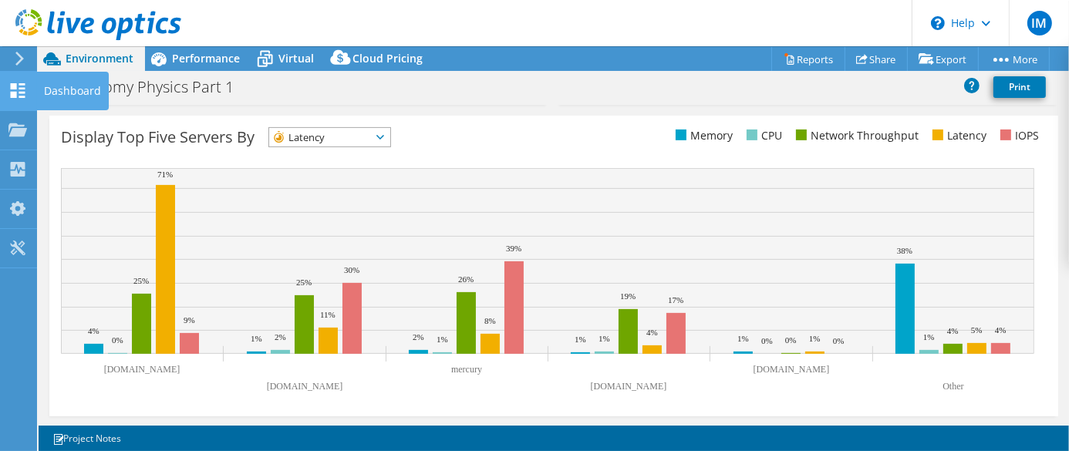
click at [14, 87] on use at bounding box center [18, 90] width 15 height 15
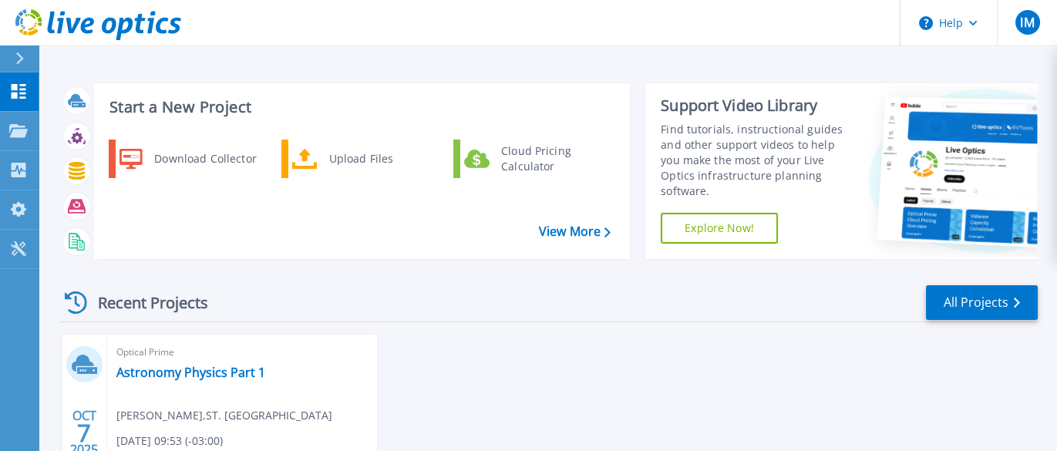
scroll to position [154, 0]
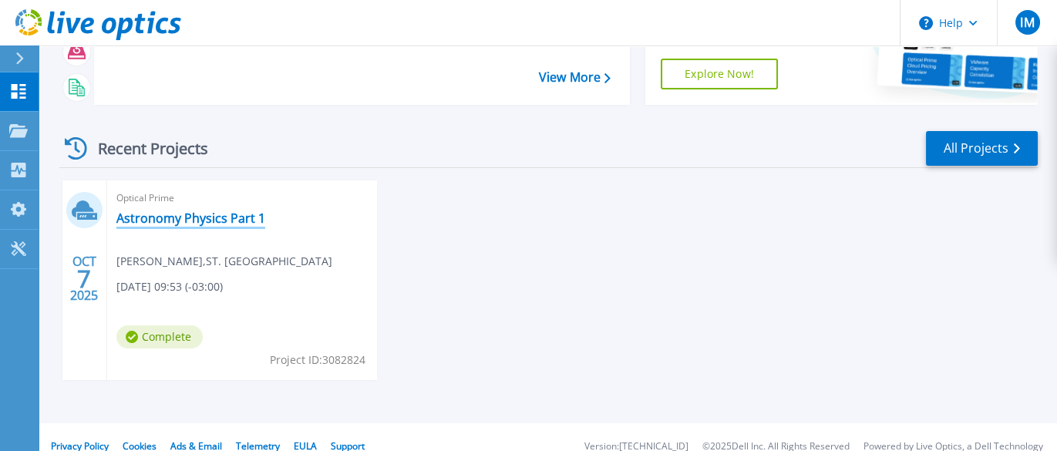
click at [211, 221] on link "Astronomy Physics Part 1" at bounding box center [190, 218] width 149 height 15
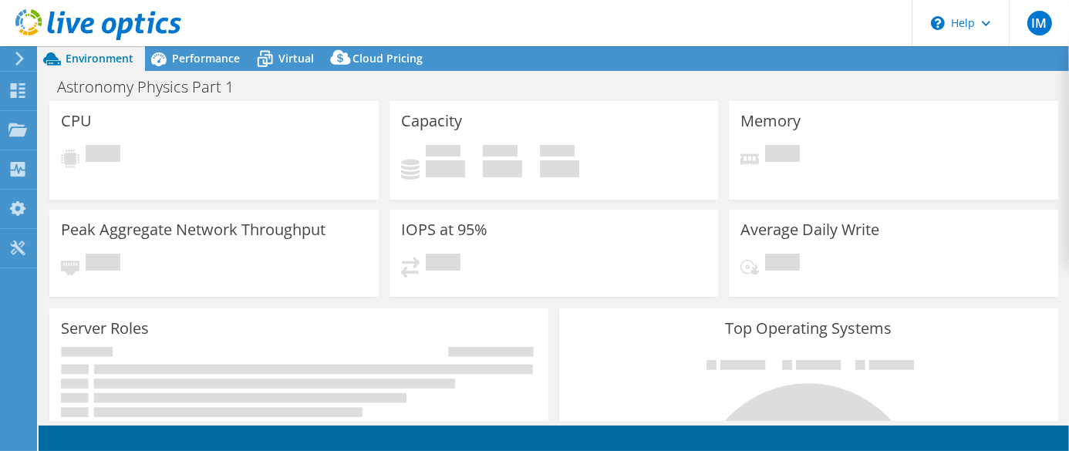
select select "USD"
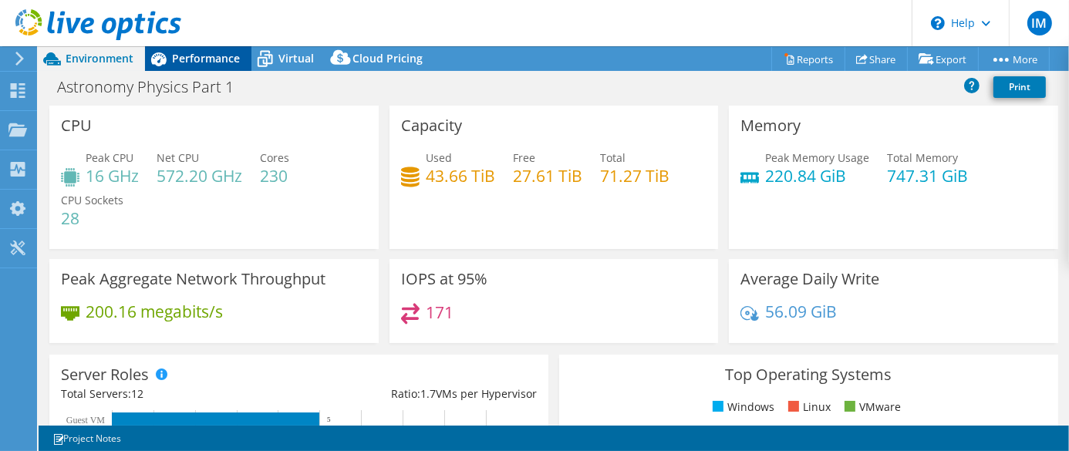
click at [207, 58] on span "Performance" at bounding box center [206, 58] width 68 height 15
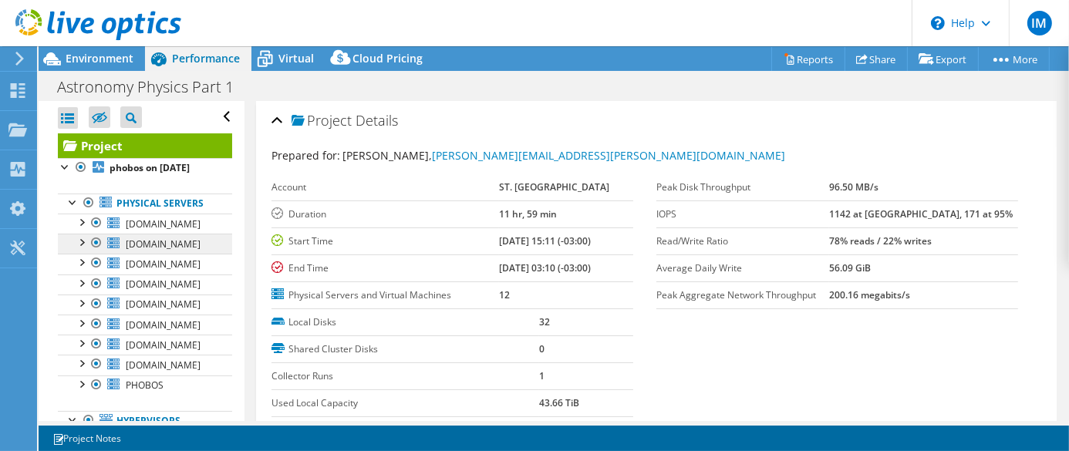
scroll to position [77, 0]
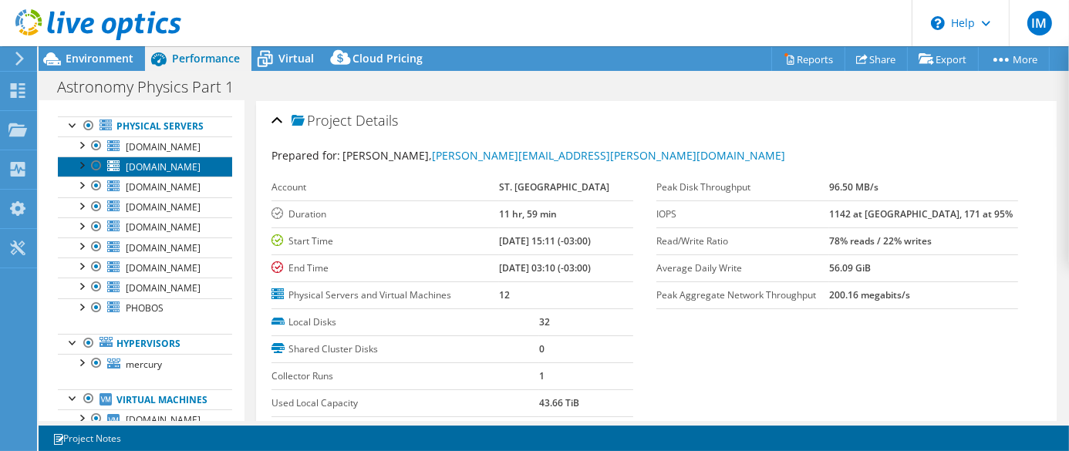
click at [140, 174] on span "[DOMAIN_NAME]" at bounding box center [163, 166] width 75 height 13
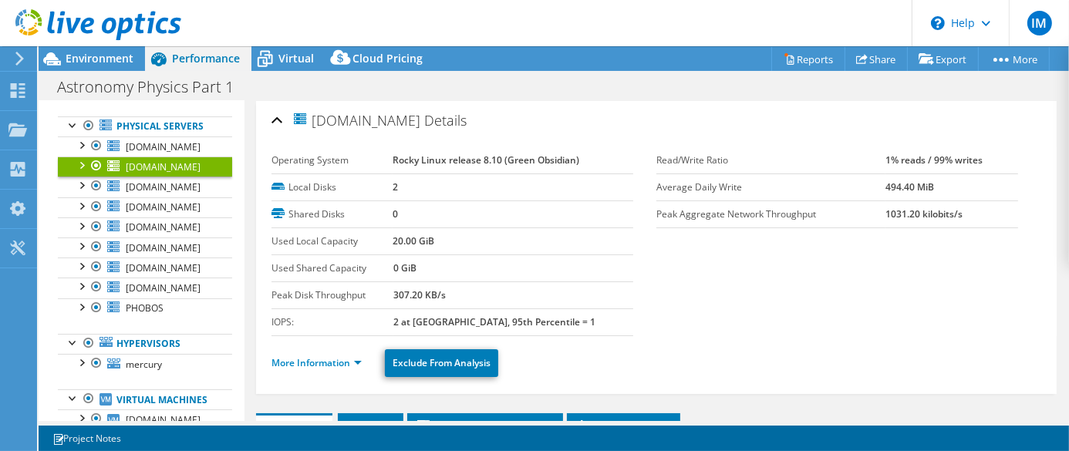
click at [82, 172] on div at bounding box center [80, 164] width 15 height 15
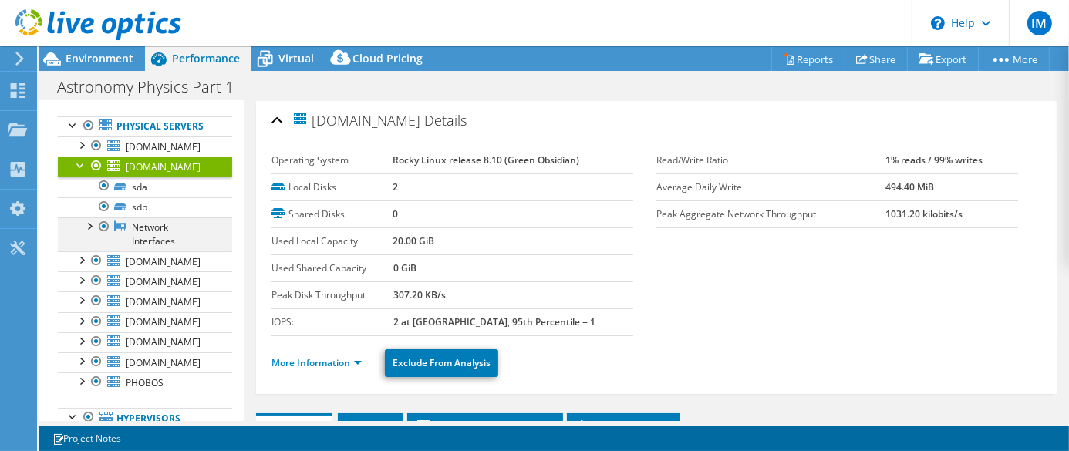
click at [89, 233] on div at bounding box center [88, 224] width 15 height 15
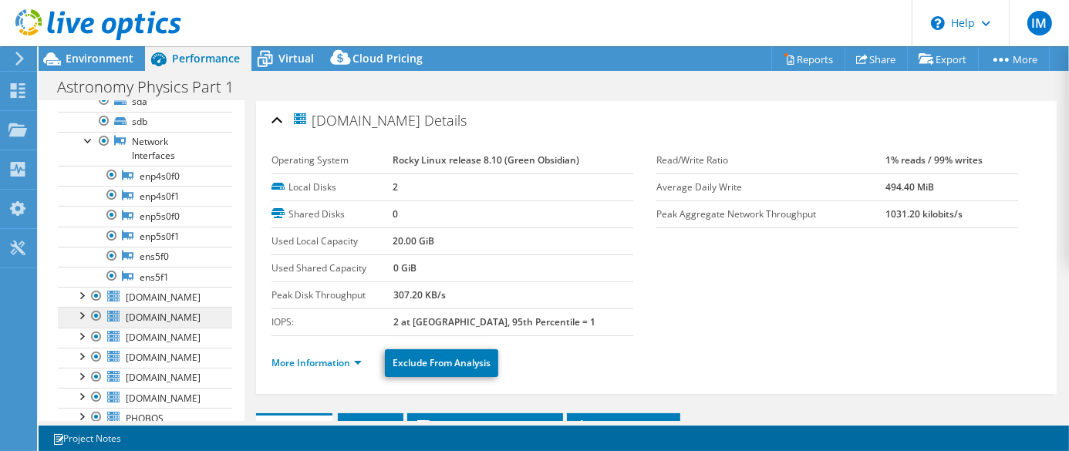
scroll to position [140, 0]
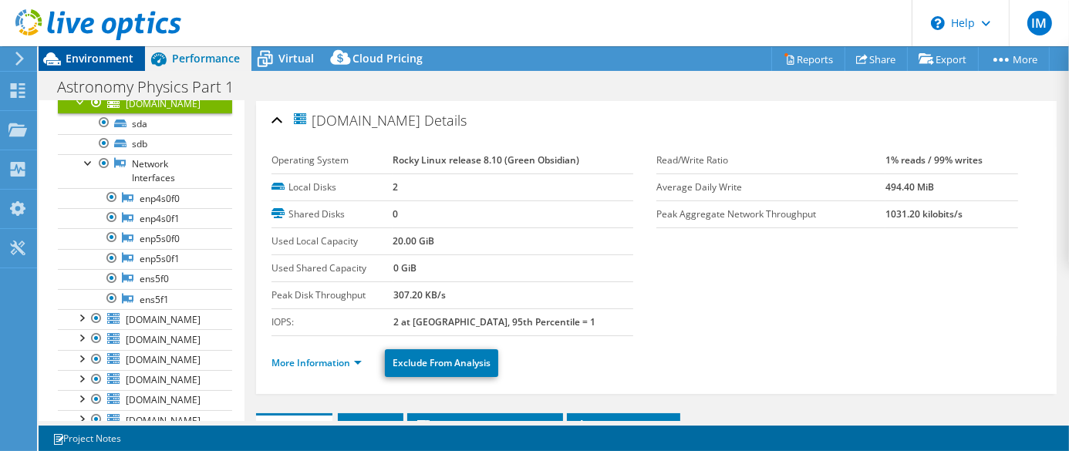
click at [96, 54] on span "Environment" at bounding box center [100, 58] width 68 height 15
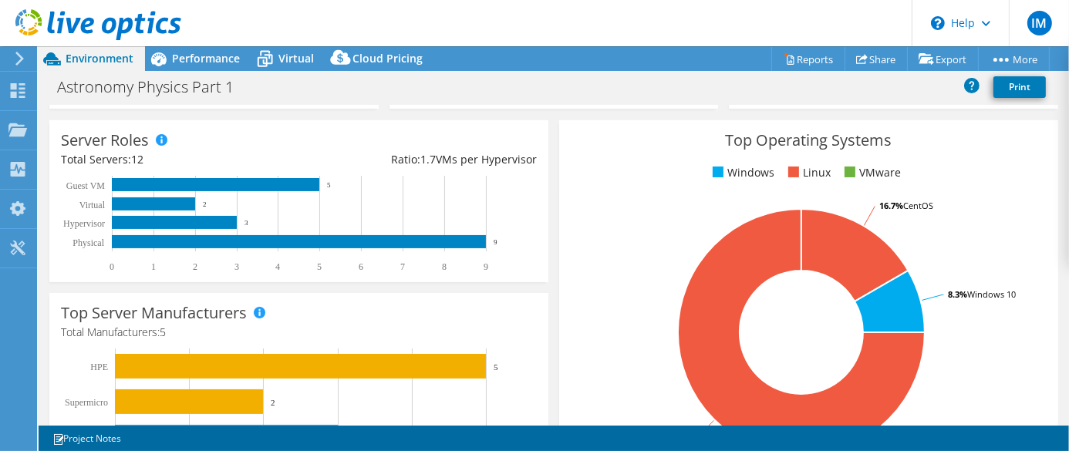
scroll to position [0, 0]
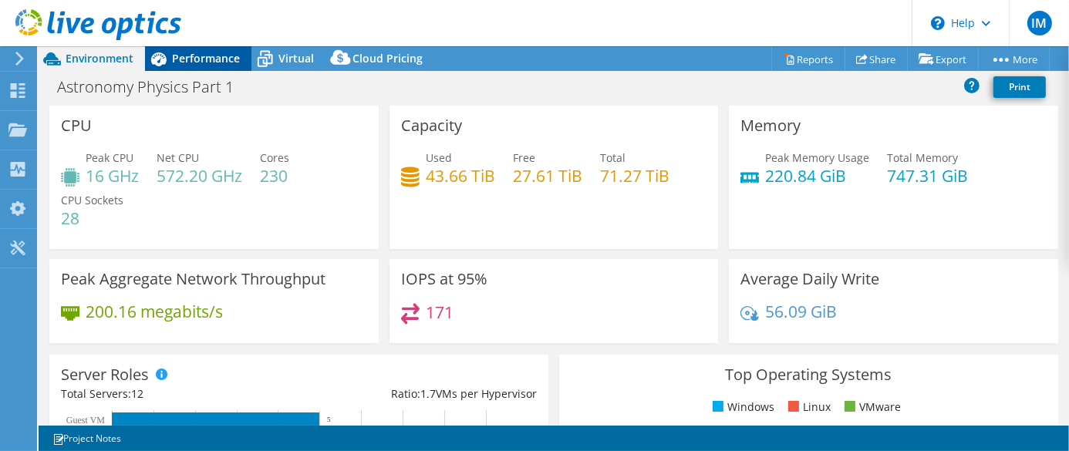
click at [212, 58] on span "Performance" at bounding box center [206, 58] width 68 height 15
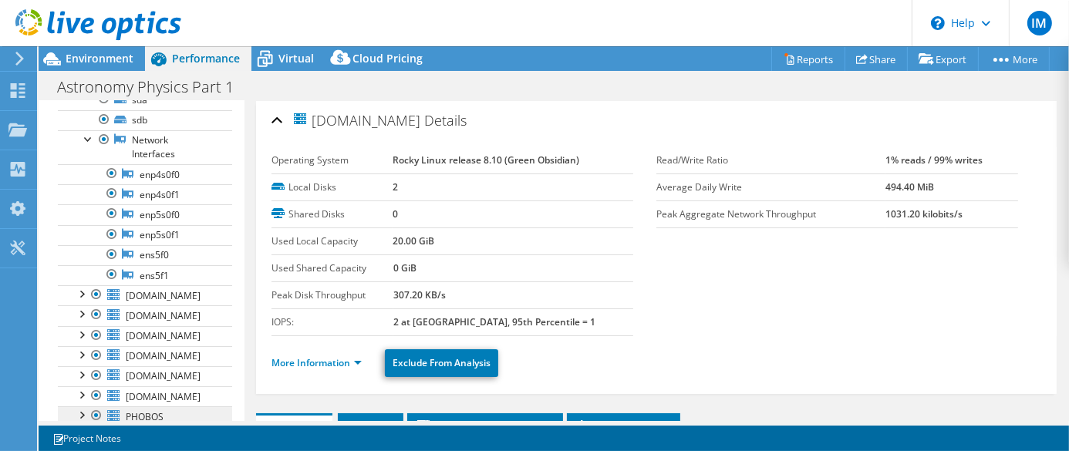
scroll to position [140, 0]
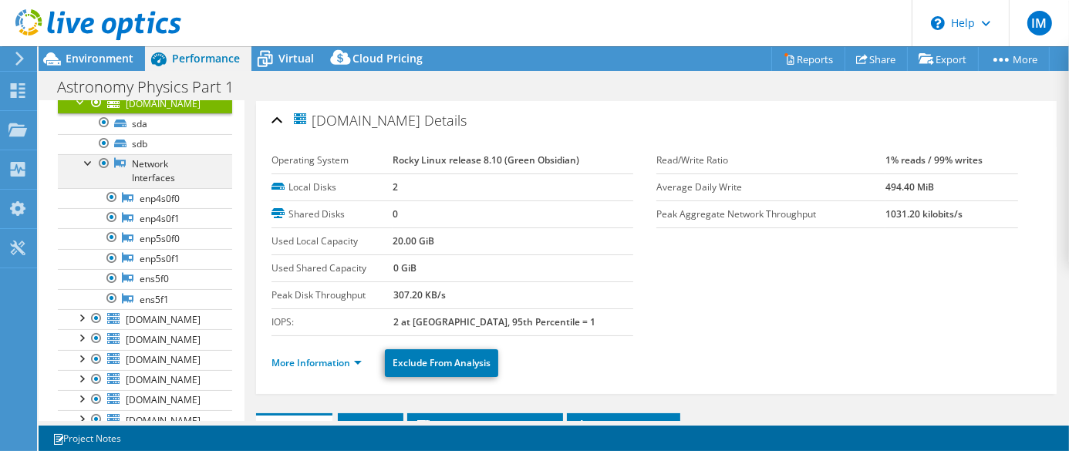
click at [88, 170] on div at bounding box center [88, 161] width 15 height 15
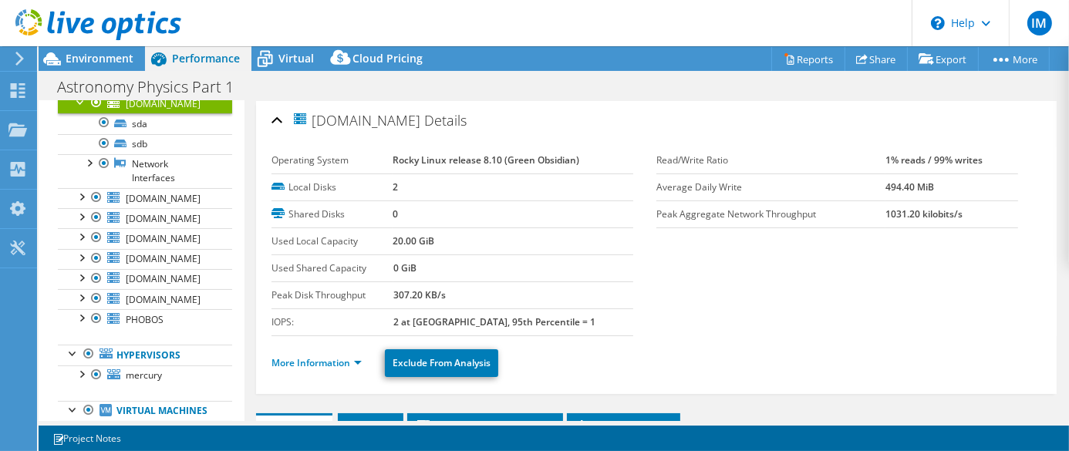
click at [80, 109] on div at bounding box center [80, 100] width 15 height 15
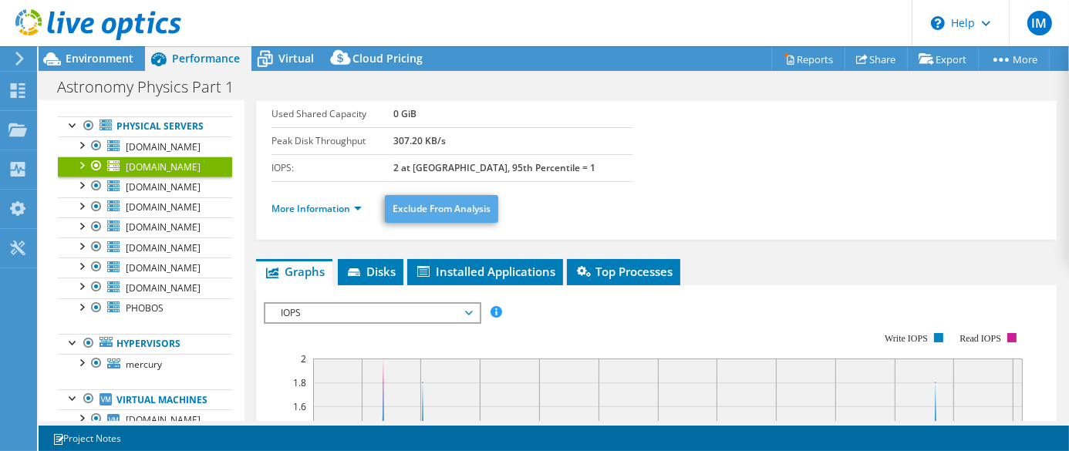
scroll to position [0, 0]
